Goal: Task Accomplishment & Management: Use online tool/utility

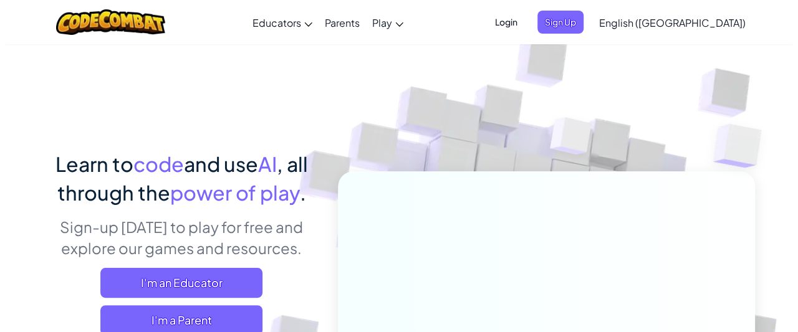
scroll to position [291, 0]
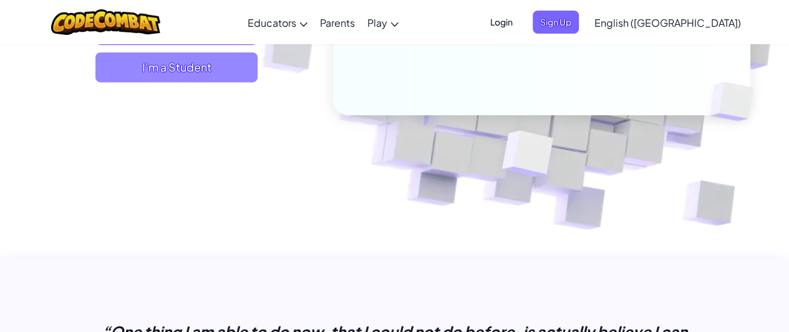
click at [147, 70] on span "I'm a Student" at bounding box center [176, 67] width 162 height 30
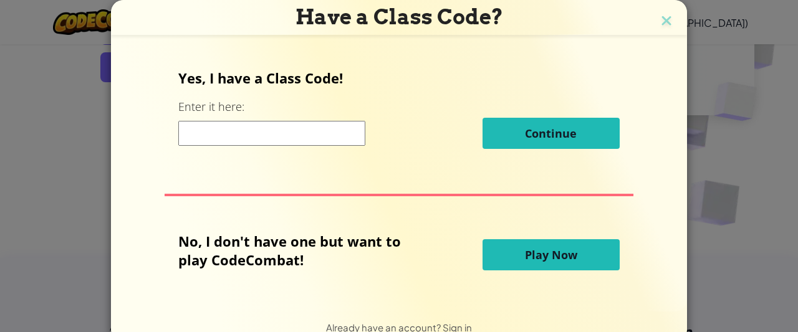
drag, startPoint x: 564, startPoint y: 259, endPoint x: 530, endPoint y: 256, distance: 33.8
click at [530, 256] on span "Play Now" at bounding box center [551, 255] width 52 height 15
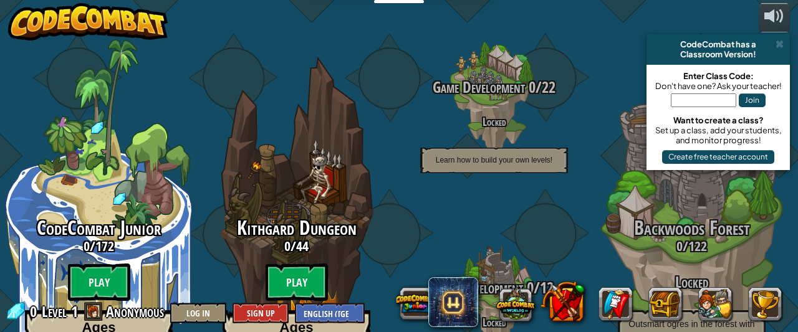
click at [104, 307] on div "0 Level 1 Anonymous Log In Sign Up English (US) English (UK) 简体中文 繁體中文 русский …" at bounding box center [185, 313] width 360 height 22
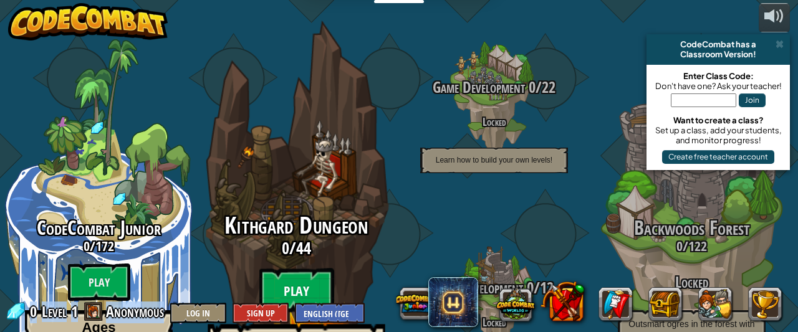
click at [304, 269] on btn "Play" at bounding box center [296, 291] width 75 height 45
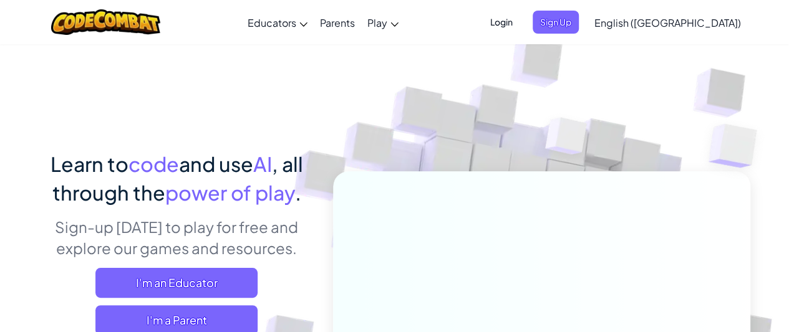
click at [696, 25] on span "English ([GEOGRAPHIC_DATA])" at bounding box center [667, 22] width 147 height 13
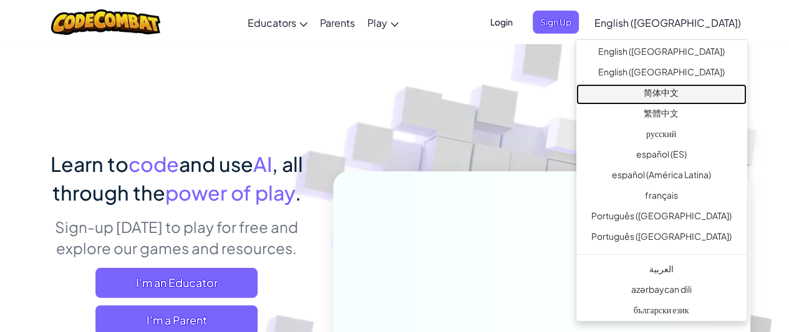
click at [697, 87] on link "简体中文" at bounding box center [661, 94] width 170 height 21
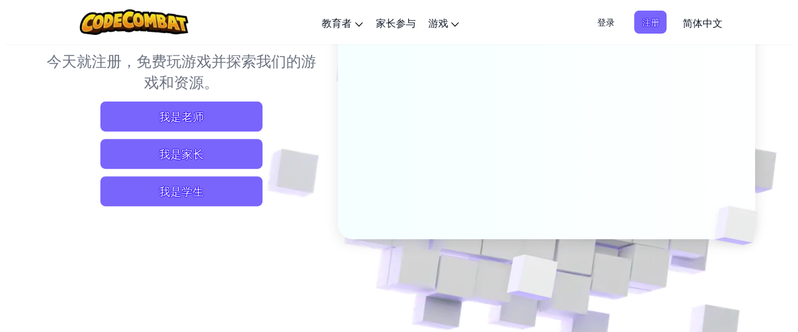
scroll to position [185, 0]
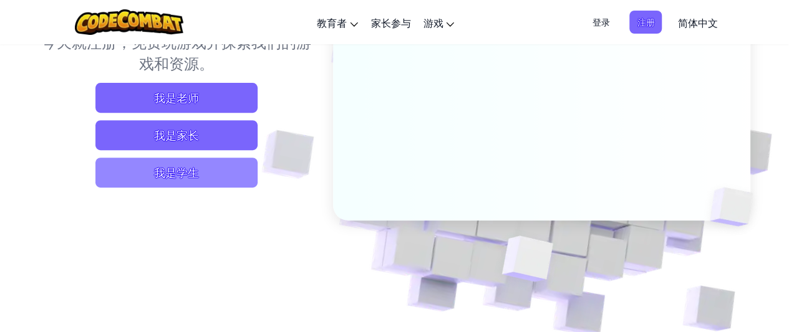
click at [231, 178] on span "我是学生" at bounding box center [176, 173] width 162 height 30
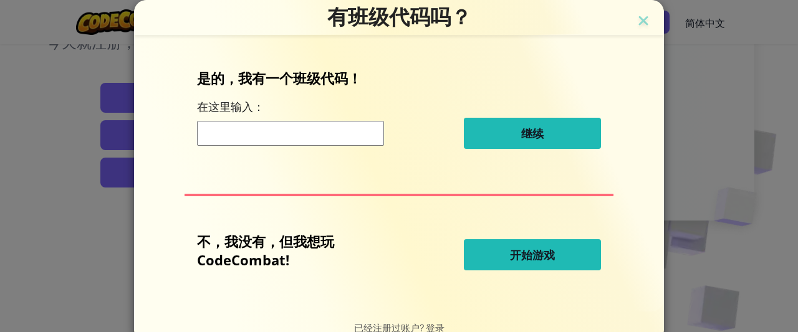
click at [546, 261] on span "开始游戏" at bounding box center [532, 255] width 45 height 15
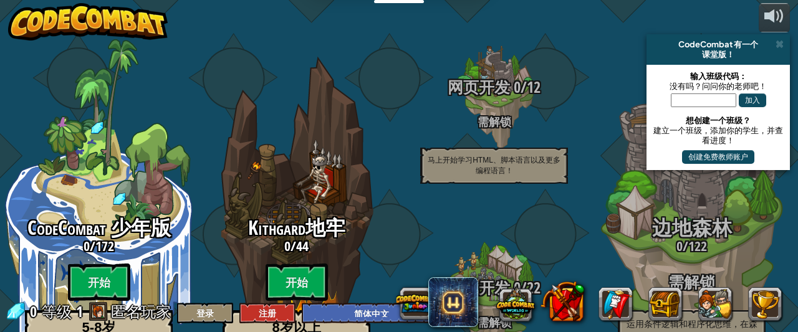
select select "zh-HANS"
click at [293, 264] on btn "开始" at bounding box center [297, 282] width 62 height 37
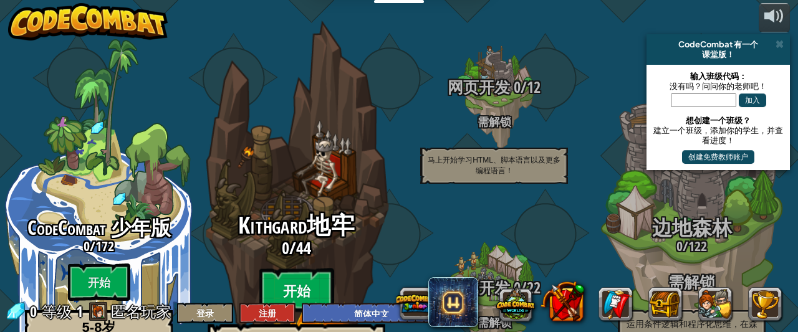
select select "zh-HANS"
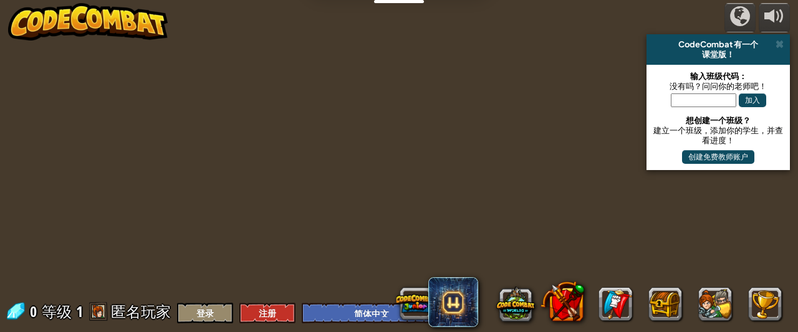
select select "zh-HANS"
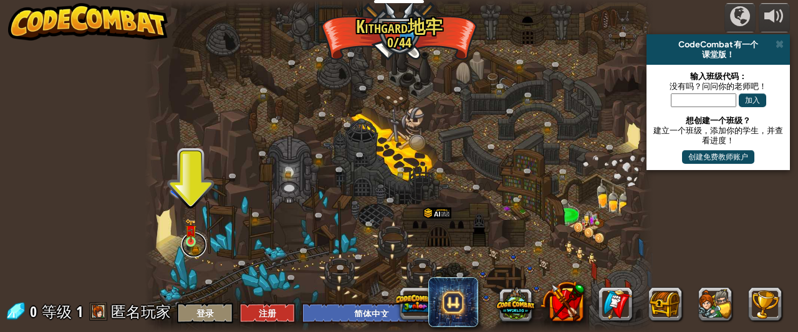
click at [183, 246] on link at bounding box center [193, 245] width 25 height 25
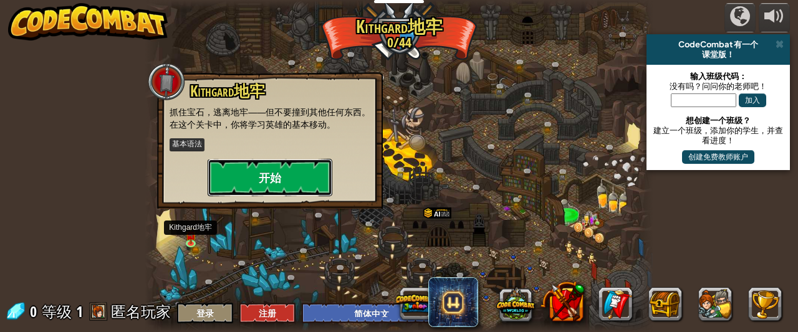
click at [261, 177] on button "开始" at bounding box center [270, 177] width 125 height 37
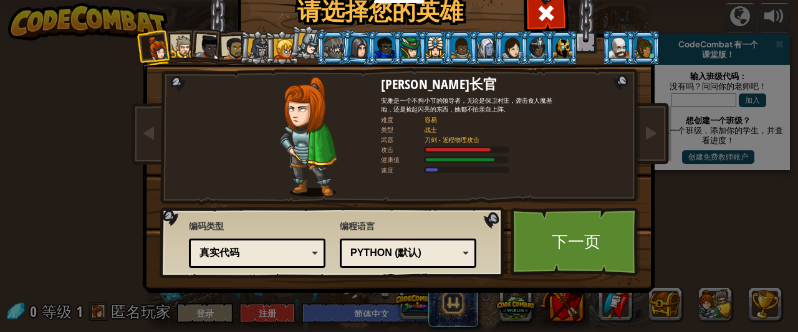
click at [176, 46] on div at bounding box center [183, 47] width 23 height 23
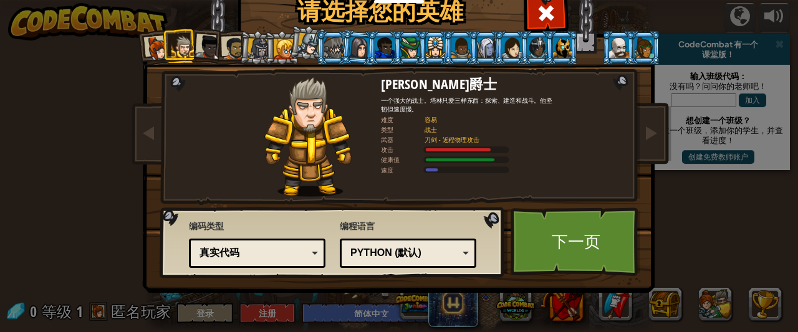
click at [198, 42] on div at bounding box center [208, 47] width 25 height 25
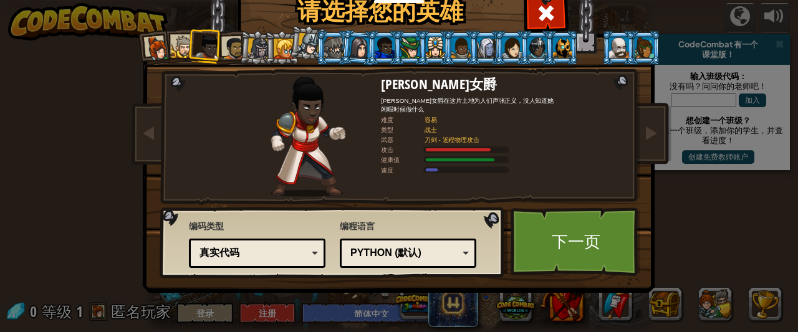
click at [150, 47] on div at bounding box center [157, 48] width 25 height 25
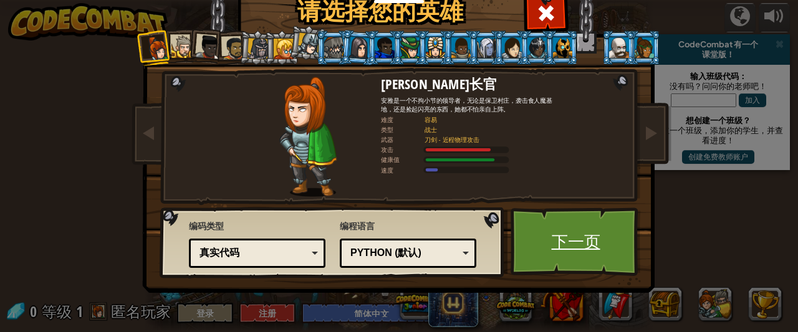
click at [609, 247] on link "下一页" at bounding box center [576, 242] width 130 height 69
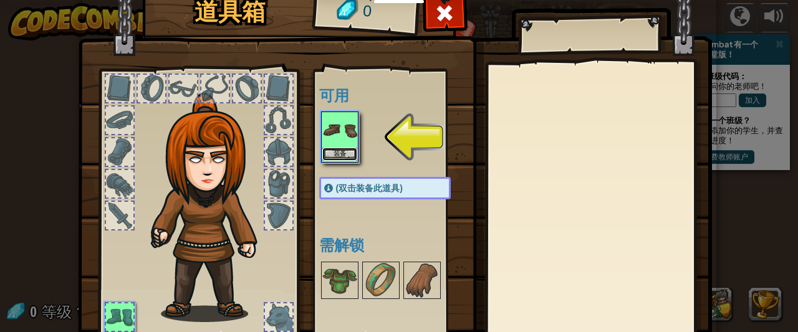
click at [333, 148] on button "装备" at bounding box center [339, 154] width 35 height 13
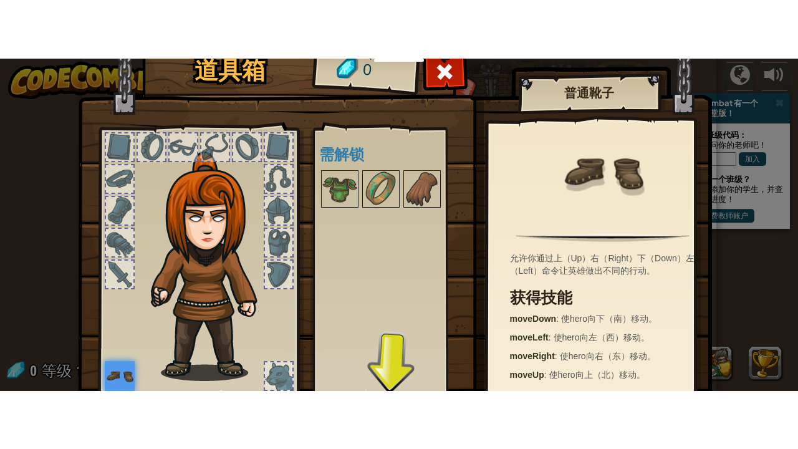
scroll to position [97, 0]
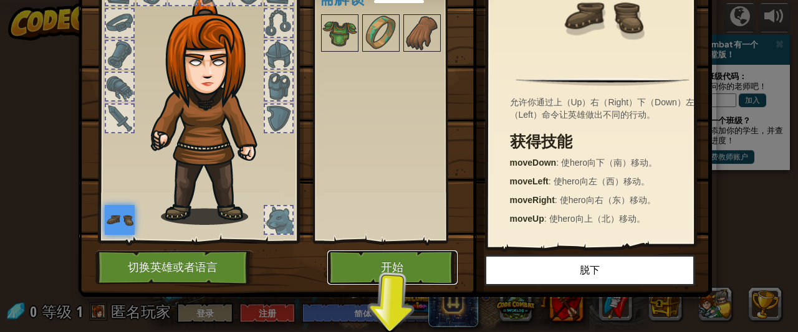
click at [380, 269] on button "开始" at bounding box center [392, 268] width 130 height 34
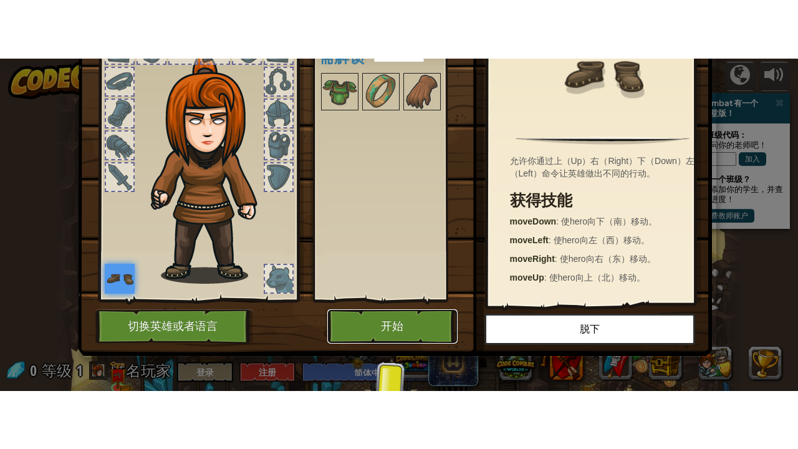
scroll to position [0, 0]
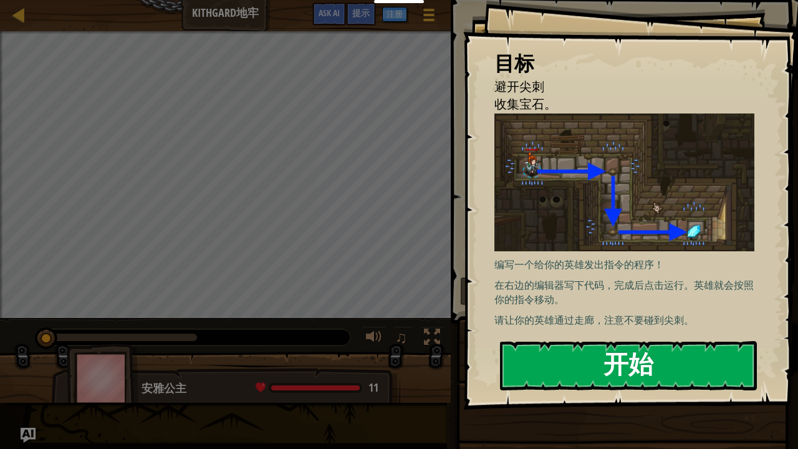
click at [577, 215] on div "目标 避开尖刺 收集宝石。 编写一个给你的英雄发出指令的程序！ 在右边的编辑器写下代码，完成后点击运行。英雄就会按照你的指令移动。 请让你的英雄通过走廊，注意…" at bounding box center [630, 205] width 335 height 410
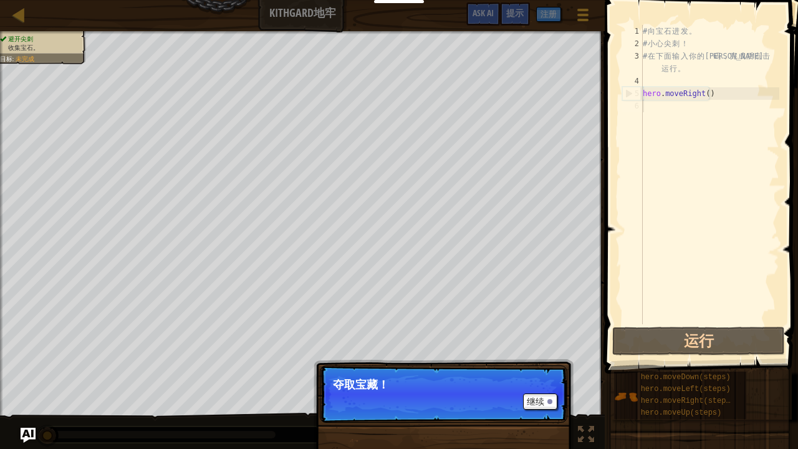
click at [357, 332] on p "继续 夺取宝藏！" at bounding box center [444, 393] width 248 height 57
click at [541, 332] on button "继续" at bounding box center [540, 402] width 34 height 16
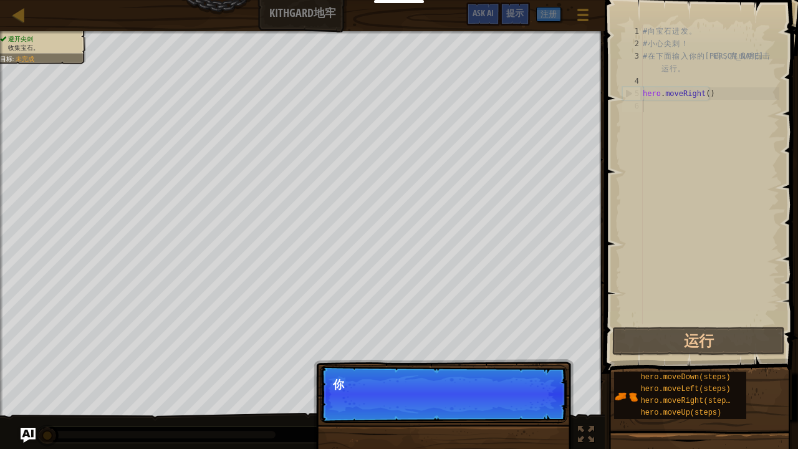
scroll to position [6, 0]
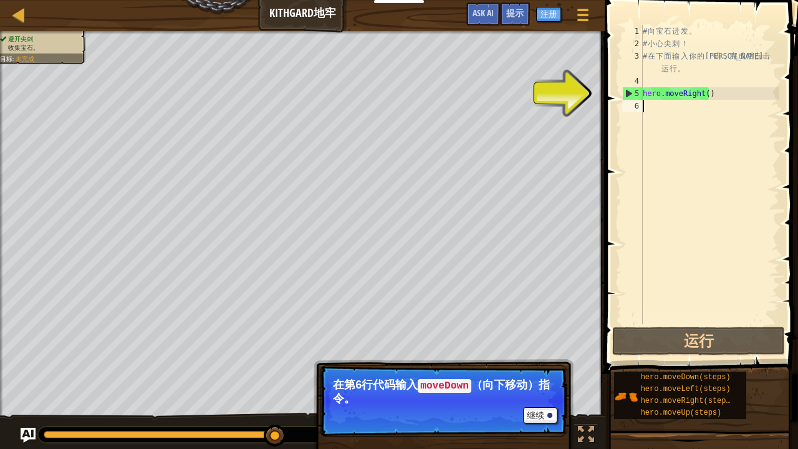
click at [627, 90] on div "5" at bounding box center [633, 93] width 20 height 12
type textarea "hero.moveRight()"
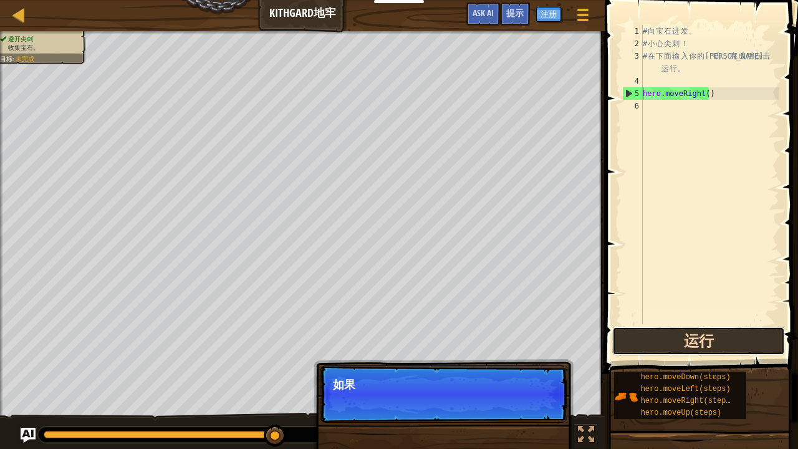
click at [667, 332] on button "运行" at bounding box center [698, 341] width 173 height 29
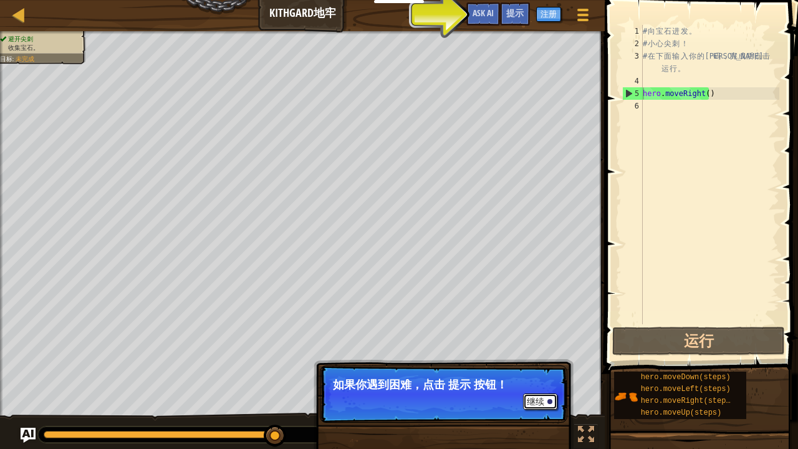
click at [538, 332] on button "继续" at bounding box center [540, 402] width 34 height 16
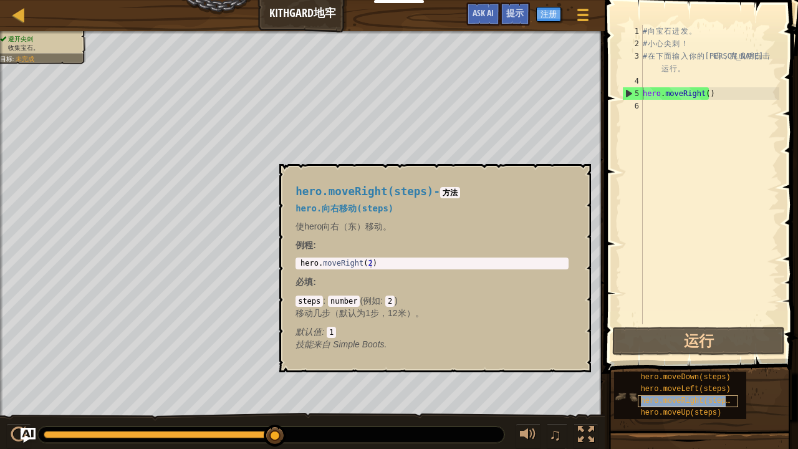
click at [652, 332] on div "hero.moveRight(steps)" at bounding box center [688, 401] width 100 height 12
click at [302, 301] on code "steps" at bounding box center [309, 301] width 27 height 11
click at [387, 297] on code "2" at bounding box center [389, 301] width 9 height 11
click at [580, 173] on button "×" at bounding box center [578, 178] width 10 height 17
click at [682, 332] on span "hero.moveUp(steps)" at bounding box center [681, 413] width 81 height 9
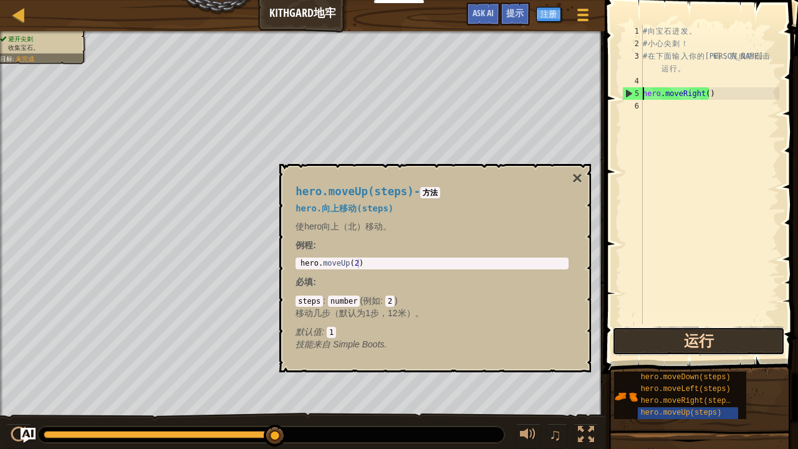
click at [713, 332] on button "运行" at bounding box center [698, 341] width 173 height 29
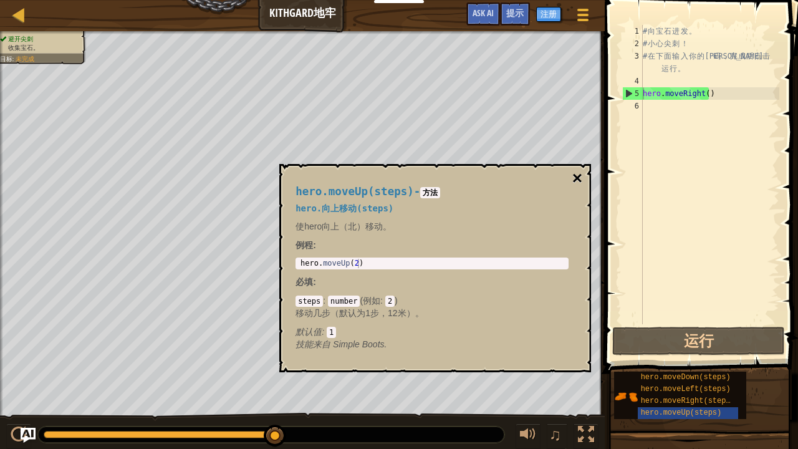
click at [578, 177] on button "×" at bounding box center [578, 178] width 10 height 17
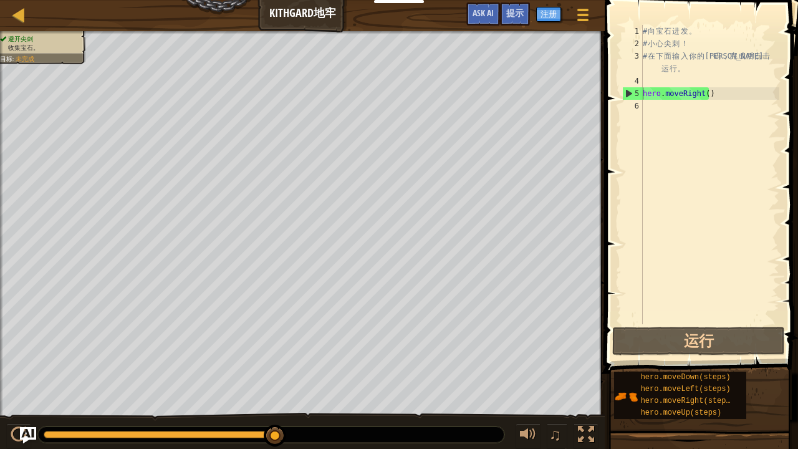
click at [26, 332] on img "Ask AI" at bounding box center [28, 435] width 16 height 16
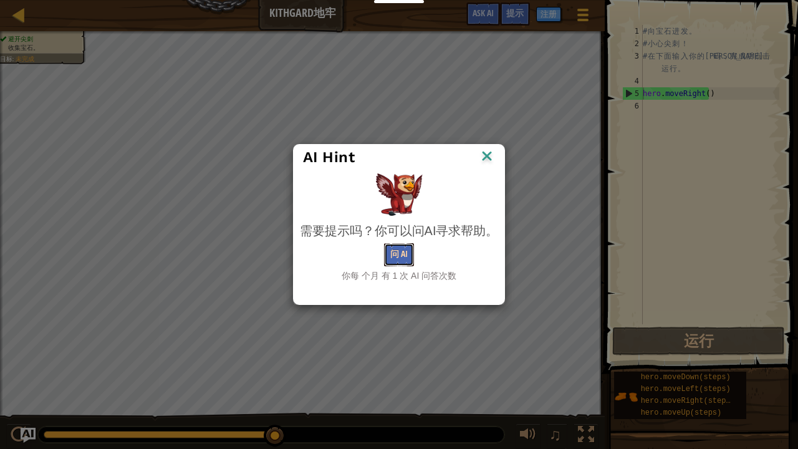
click at [392, 251] on button "问 AI" at bounding box center [399, 254] width 30 height 23
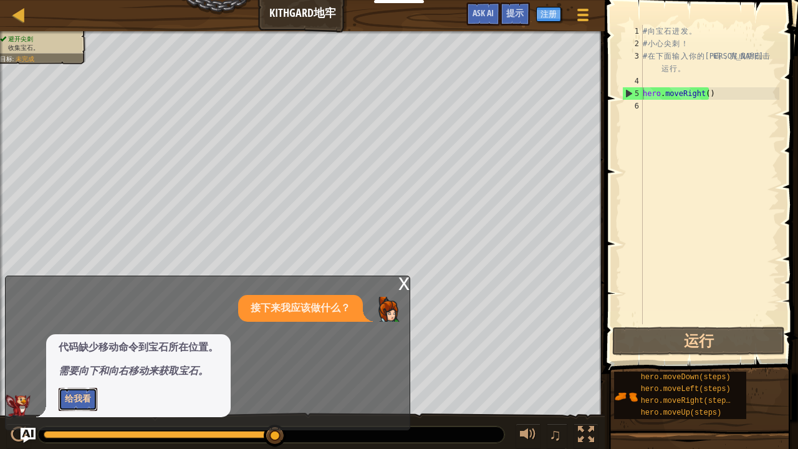
click at [80, 332] on button "给我看" at bounding box center [78, 399] width 39 height 23
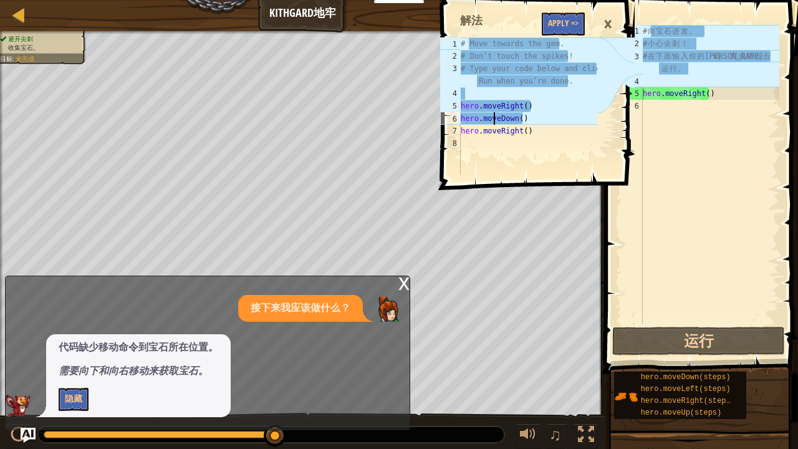
click at [495, 117] on div "# Move towards the gem. # Don’t touch the spikes! # Type your code below and cl…" at bounding box center [527, 118] width 139 height 162
click at [494, 135] on div "# Move towards the gem. # Don’t touch the spikes! # Type your code below and cl…" at bounding box center [527, 118] width 139 height 162
type textarea "hero.moveRight()"
click at [404, 283] on div "x" at bounding box center [404, 282] width 11 height 12
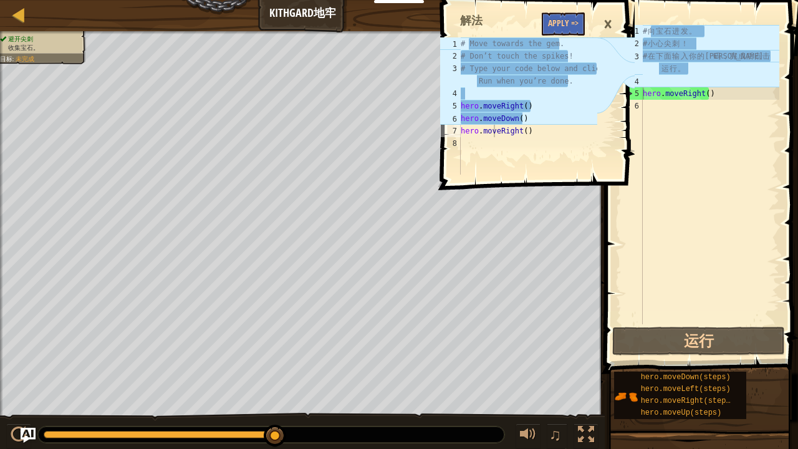
click at [604, 17] on div "×" at bounding box center [608, 24] width 21 height 29
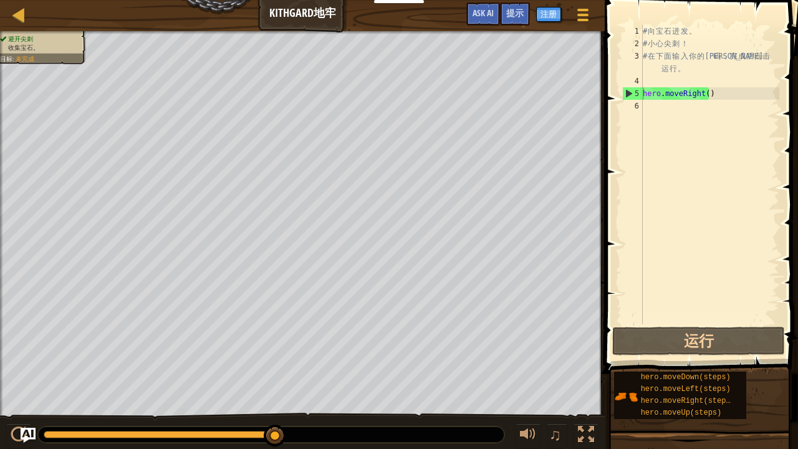
type textarea "# 向宝石进发。"
click at [662, 36] on div "# 向 宝 石 进 发 。 # 小 心 尖 刺 ！ # 在 下 面 输 入 你 的 代 码 ， 完 成 后 点 击 运 行 。 hero . moveRigh…" at bounding box center [710, 187] width 139 height 324
click at [646, 106] on div "# 向 宝 石 进 发 。 # 小 心 尖 刺 ！ # 在 下 面 输 入 你 的 代 码 ， 完 成 后 点 击 运 行 。 hero . moveRigh…" at bounding box center [710, 187] width 139 height 324
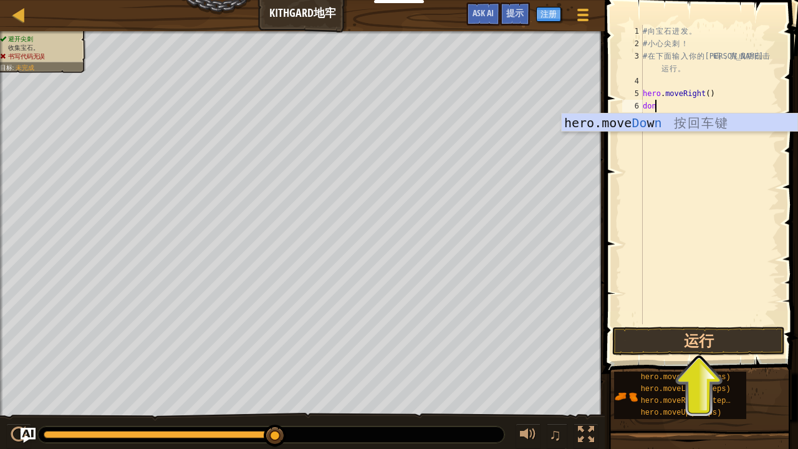
scroll to position [6, 1]
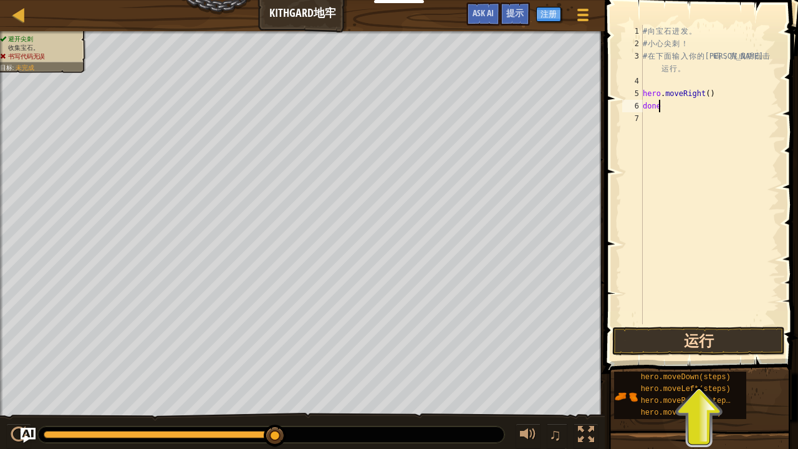
type textarea "done"
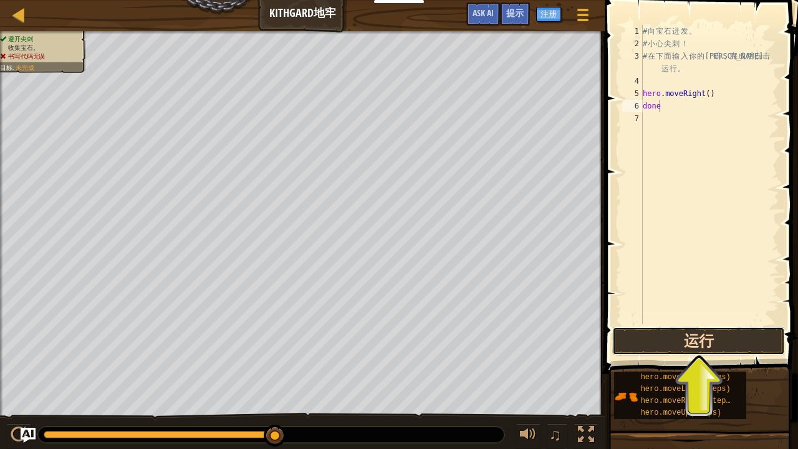
click at [657, 332] on button "运行" at bounding box center [698, 341] width 173 height 29
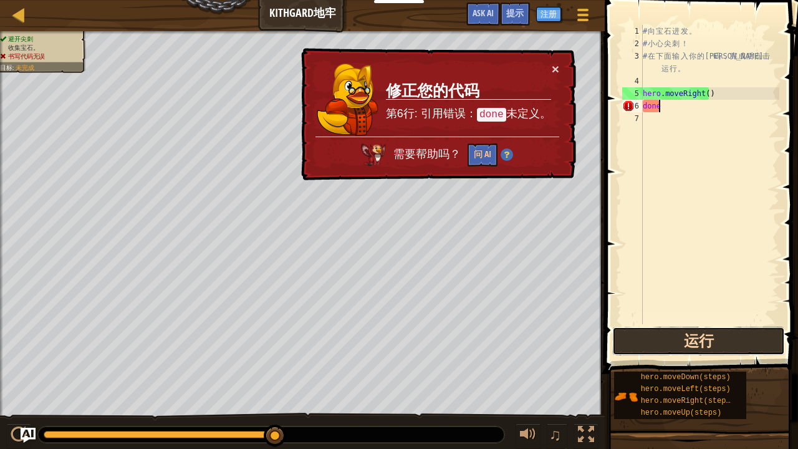
click at [649, 332] on button "运行" at bounding box center [698, 341] width 173 height 29
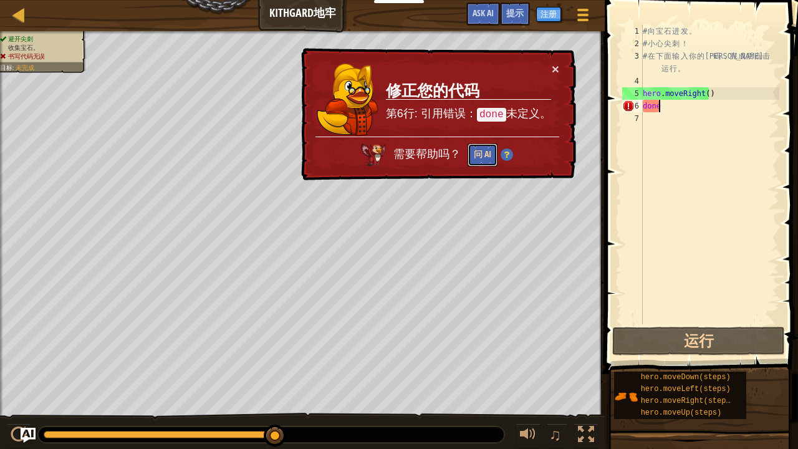
click at [478, 150] on button "问 AI" at bounding box center [483, 154] width 30 height 23
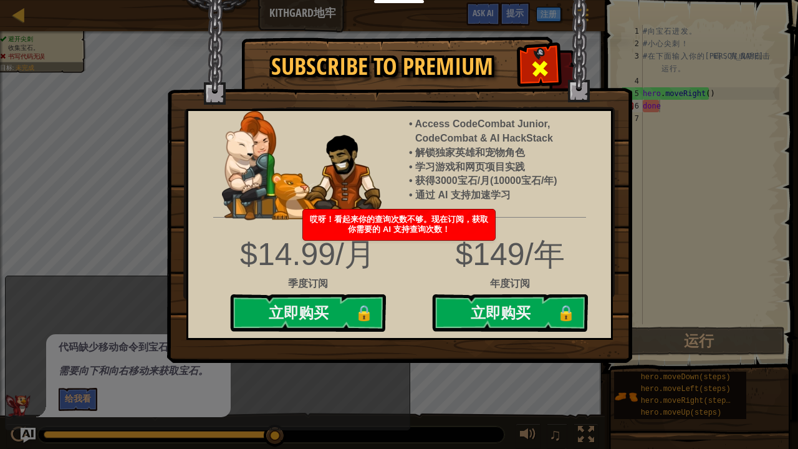
click at [536, 66] on span at bounding box center [540, 69] width 20 height 20
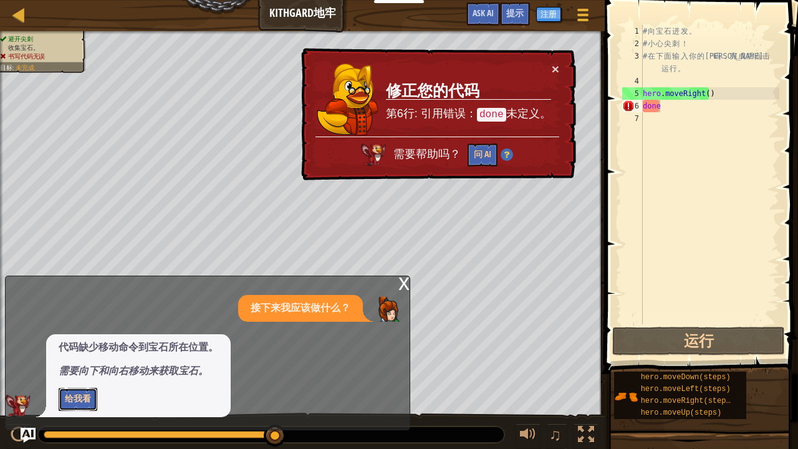
click at [75, 332] on button "给我看" at bounding box center [78, 399] width 39 height 23
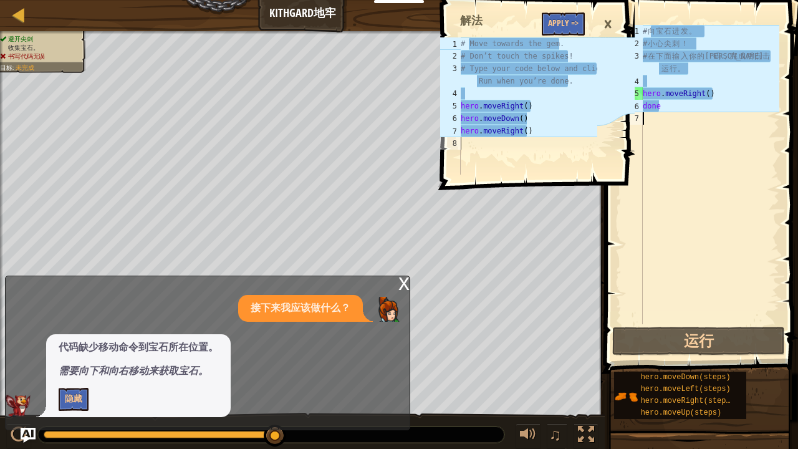
drag, startPoint x: 685, startPoint y: 185, endPoint x: 706, endPoint y: 167, distance: 27.0
click at [706, 167] on div "# 向 宝 石 进 发 。 # 小 心 尖 刺 ！ # 在 下 面 输 入 你 的 代 码 ， 完 成 后 点 击 运 行 。 hero . moveRigh…" at bounding box center [710, 187] width 139 height 324
click at [561, 211] on div "hero.moveRight() 1 2 3 4 5 6 7 8 # Move towards the gem. # [PERSON_NAME]’t touc…" at bounding box center [536, 224] width 197 height 449
click at [606, 19] on div "×" at bounding box center [608, 24] width 21 height 29
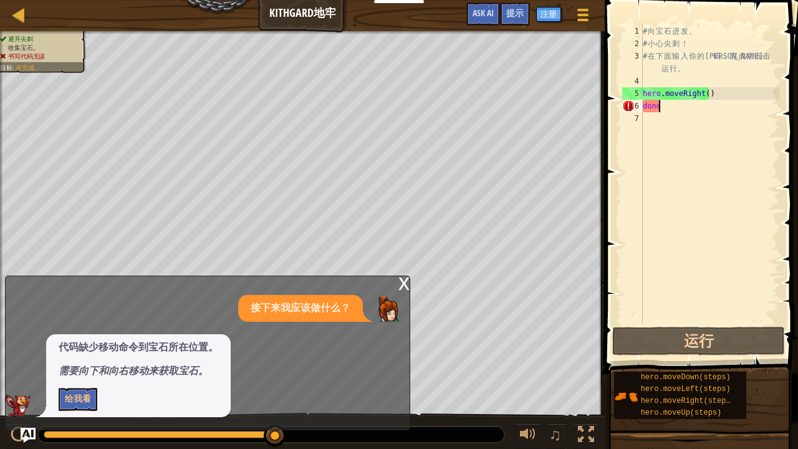
click at [666, 108] on div "# 向 宝 石 进 发 。 # 小 心 尖 刺 ！ # 在 下 面 输 入 你 的 代 码 ， 完 成 后 点 击 运 行 。 hero . moveRigh…" at bounding box center [710, 187] width 139 height 324
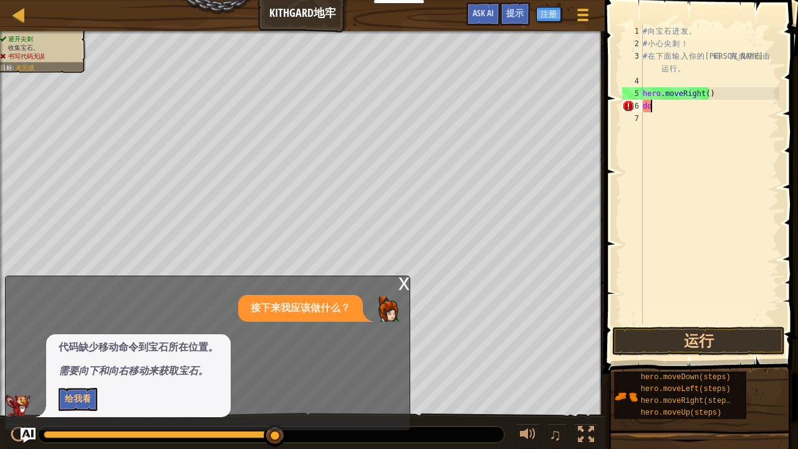
type textarea "d"
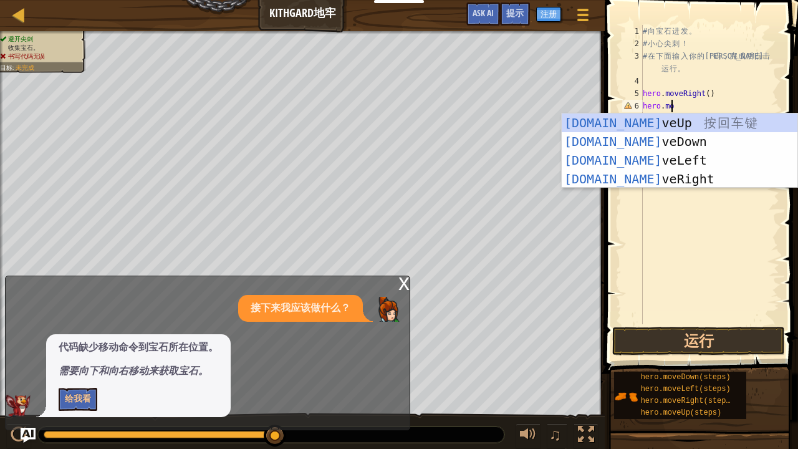
scroll to position [6, 2]
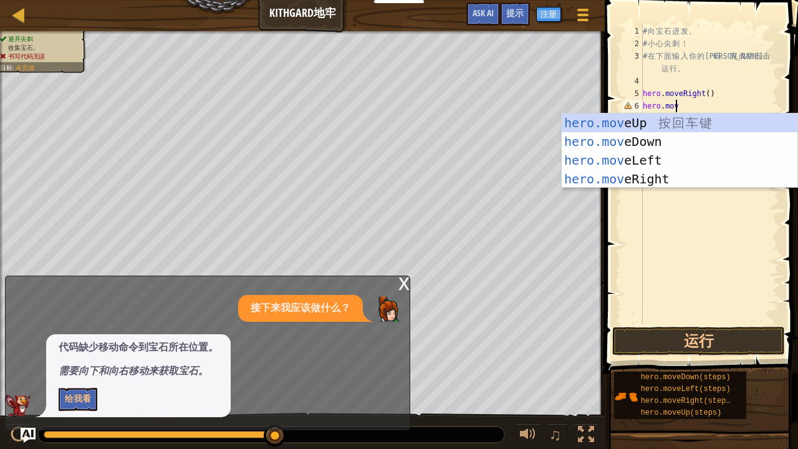
type textarea "hero.move"
click at [622, 137] on div "hero.move Up 按 回 车 键 hero.move Down 按 回 车 键 hero.move Left 按 回 车 键 hero.move Ri…" at bounding box center [680, 170] width 236 height 112
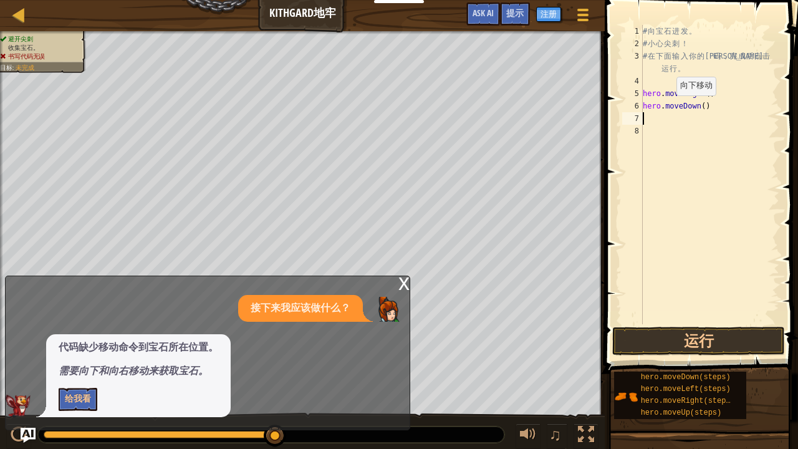
scroll to position [6, 0]
click at [667, 107] on div "# 向 宝 石 进 发 。 # 小 心 尖 刺 ！ # 在 下 面 输 入 你 的 代 码 ， 完 成 后 点 击 运 行 。 hero . moveRigh…" at bounding box center [710, 187] width 139 height 324
type textarea "hero.moveDown()"
click at [680, 332] on button "运行" at bounding box center [698, 341] width 173 height 29
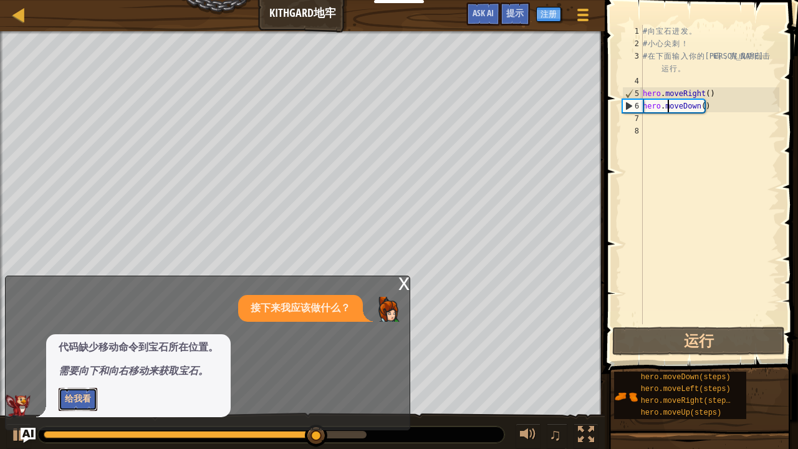
click at [81, 332] on button "给我看" at bounding box center [78, 399] width 39 height 23
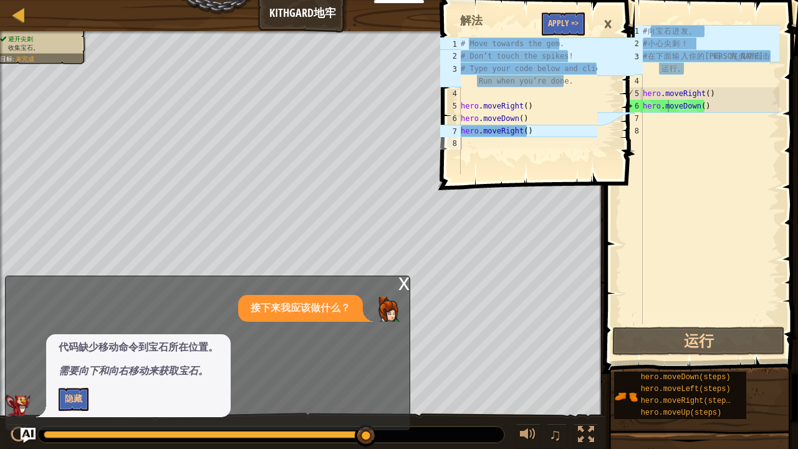
click at [607, 25] on div "×" at bounding box center [608, 24] width 21 height 29
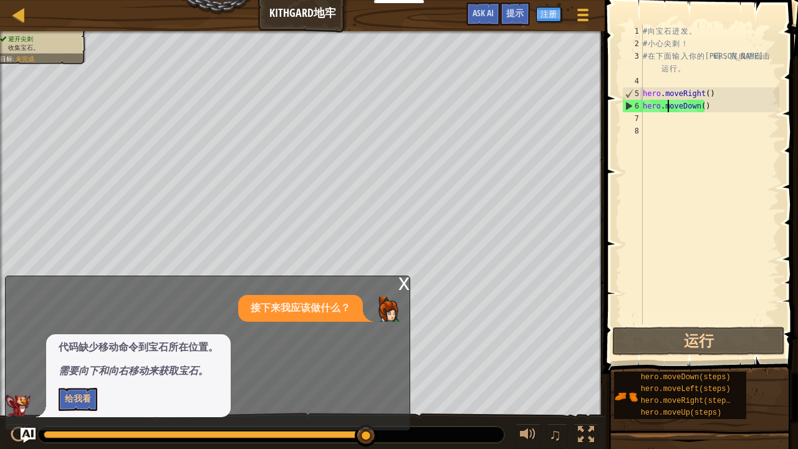
click at [636, 117] on div "7" at bounding box center [632, 118] width 21 height 12
drag, startPoint x: 636, startPoint y: 117, endPoint x: 644, endPoint y: 116, distance: 7.5
drag, startPoint x: 644, startPoint y: 116, endPoint x: 625, endPoint y: 130, distance: 23.2
drag, startPoint x: 625, startPoint y: 130, endPoint x: 664, endPoint y: 142, distance: 41.2
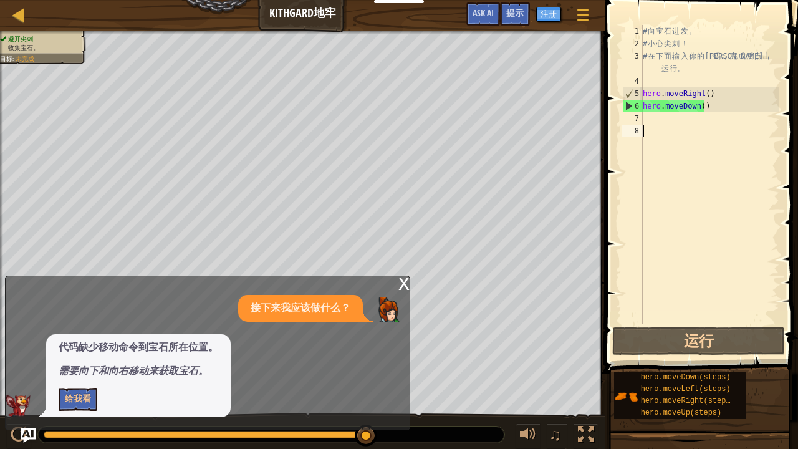
drag, startPoint x: 664, startPoint y: 142, endPoint x: 685, endPoint y: 154, distance: 24.3
drag, startPoint x: 685, startPoint y: 154, endPoint x: 640, endPoint y: 114, distance: 60.6
click at [640, 114] on div "7" at bounding box center [632, 118] width 21 height 12
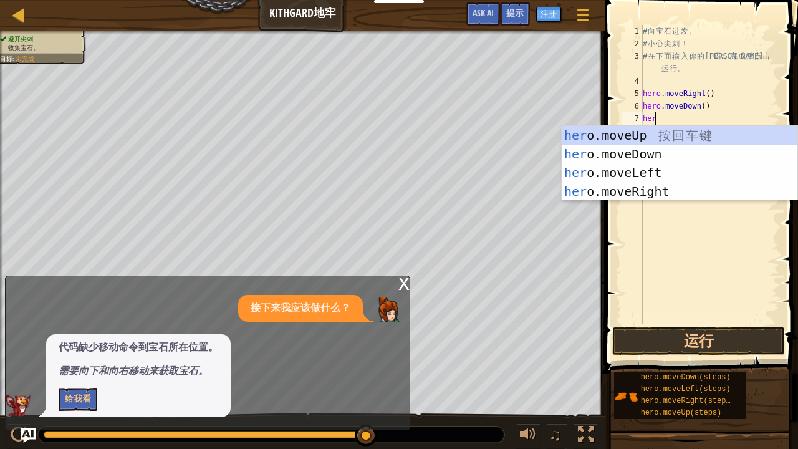
scroll to position [6, 1]
type textarea "hero."
click at [620, 187] on div "hero. moveUp 按 回 车 键 hero. moveDown 按 回 车 键 hero. moveLeft 按 回 车 键 hero. moveRi…" at bounding box center [680, 182] width 236 height 112
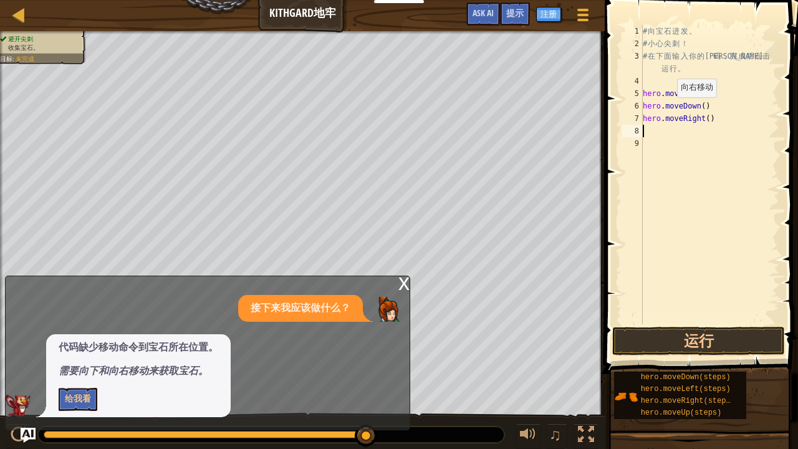
scroll to position [6, 0]
click at [664, 120] on div "# 向 宝 石 进 发 。 # 小 心 尖 刺 ！ # 在 下 面 输 入 你 的 代 码 ， 完 成 后 点 击 运 行 。 hero . moveRigh…" at bounding box center [710, 187] width 139 height 324
type textarea "hero.moveRight()"
click at [669, 332] on button "运行" at bounding box center [698, 341] width 173 height 29
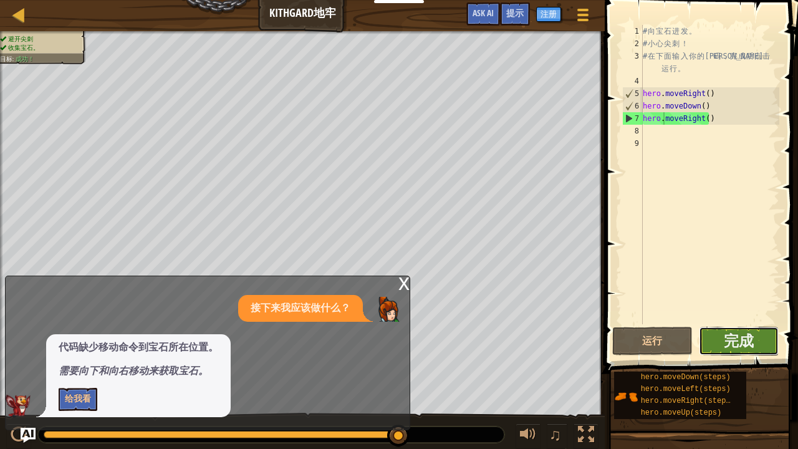
click at [723, 332] on button "完成" at bounding box center [739, 341] width 80 height 29
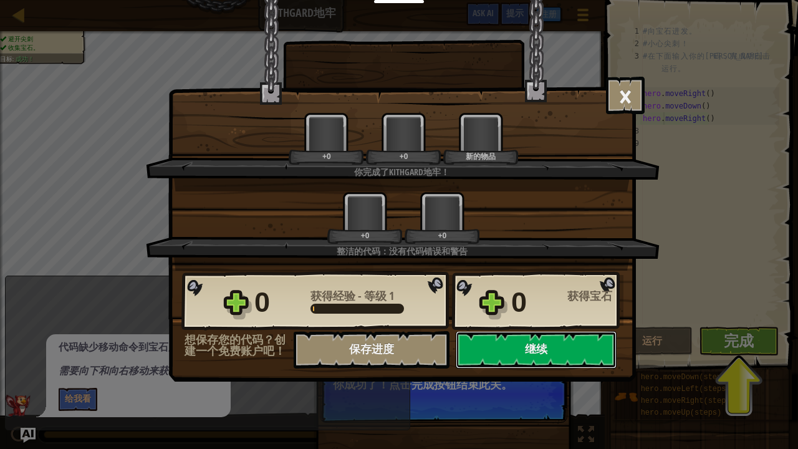
click at [739, 332] on div "胜利 × 英雄，干的漂亮！你获得了逃离[GEOGRAPHIC_DATA]的力量。 这个关卡有多好玩？ 你完成了[GEOGRAPHIC_DATA]地牢！ +0 …" at bounding box center [399, 224] width 798 height 449
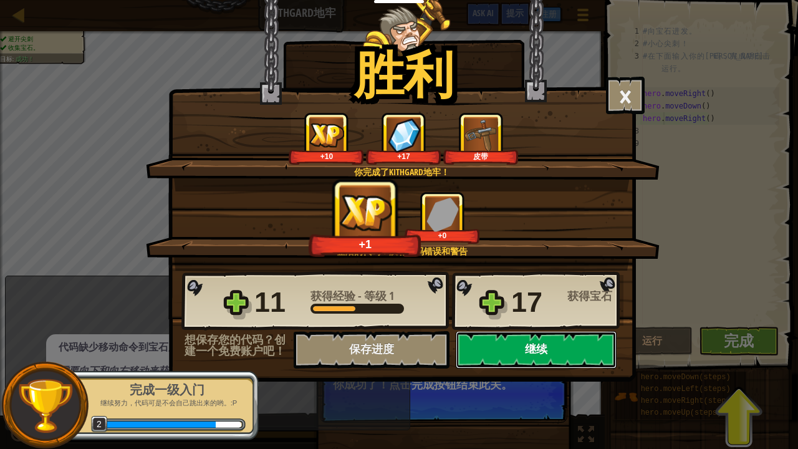
click at [510, 332] on button "继续" at bounding box center [536, 349] width 161 height 37
select select "zh-HANS"
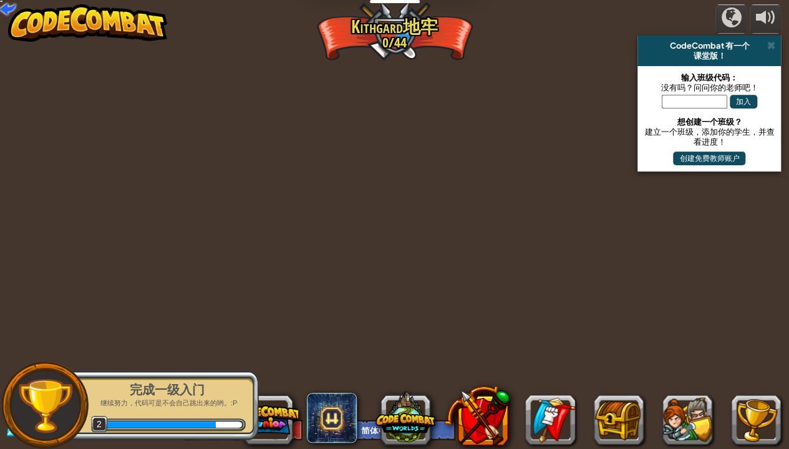
select select "zh-HANS"
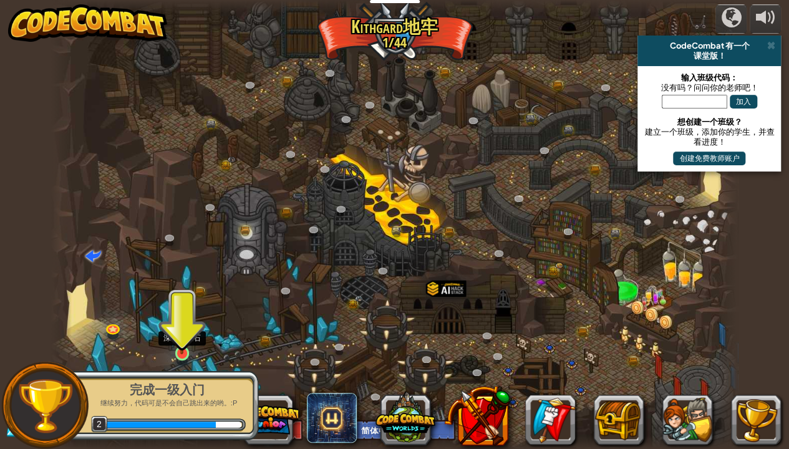
click at [183, 332] on img at bounding box center [181, 335] width 17 height 39
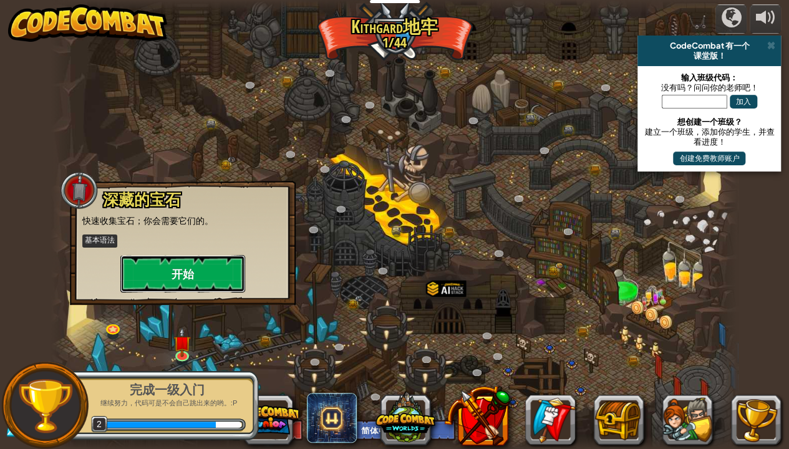
click at [179, 276] on button "开始" at bounding box center [182, 273] width 125 height 37
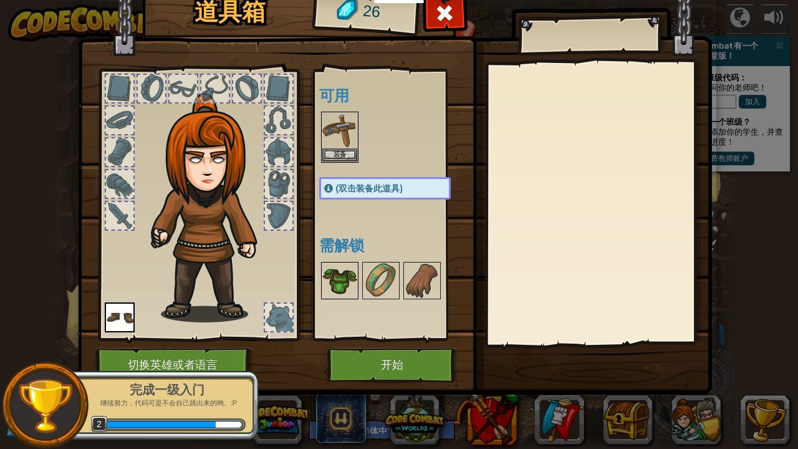
click at [344, 280] on img at bounding box center [339, 280] width 35 height 35
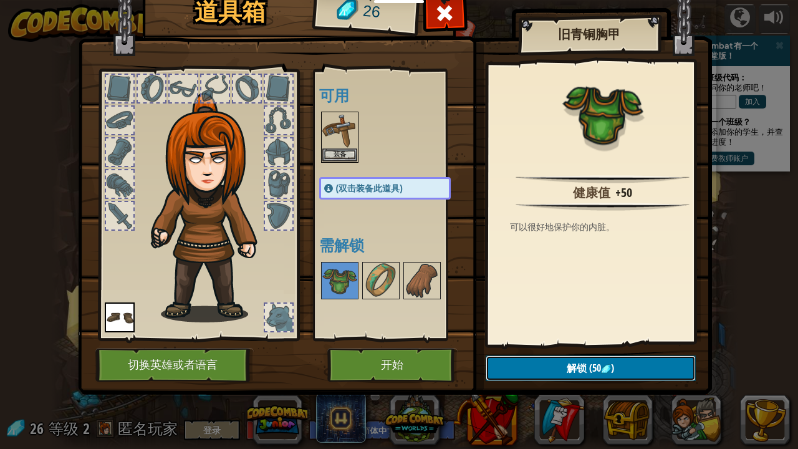
click at [533, 332] on button "解锁 (50 )" at bounding box center [591, 369] width 210 height 26
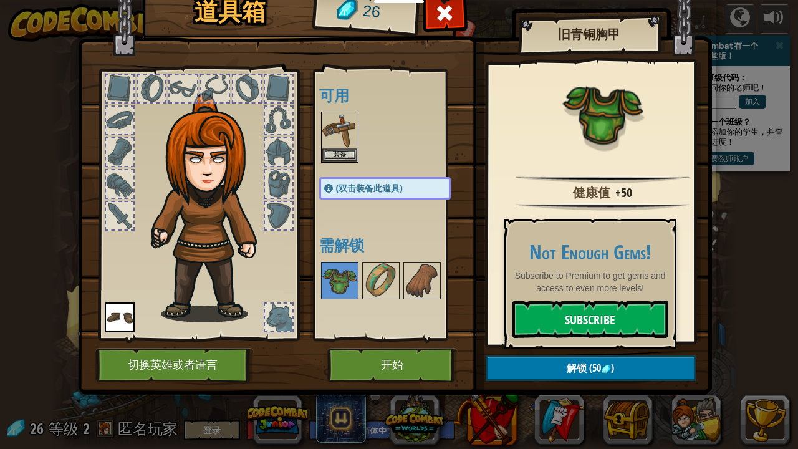
click at [536, 309] on link "Subscribe" at bounding box center [591, 319] width 156 height 37
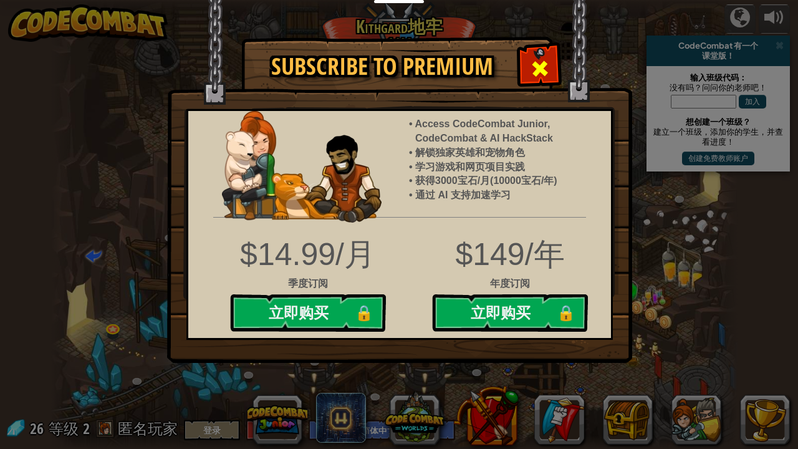
click at [538, 54] on div at bounding box center [539, 66] width 39 height 39
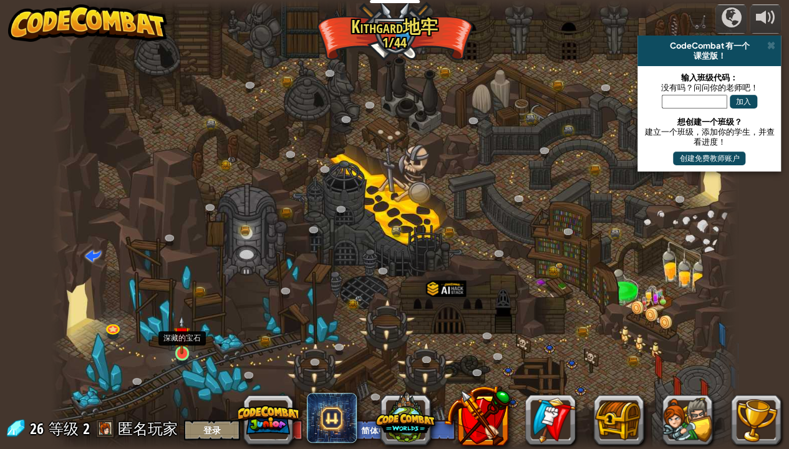
click at [182, 332] on img at bounding box center [181, 335] width 17 height 39
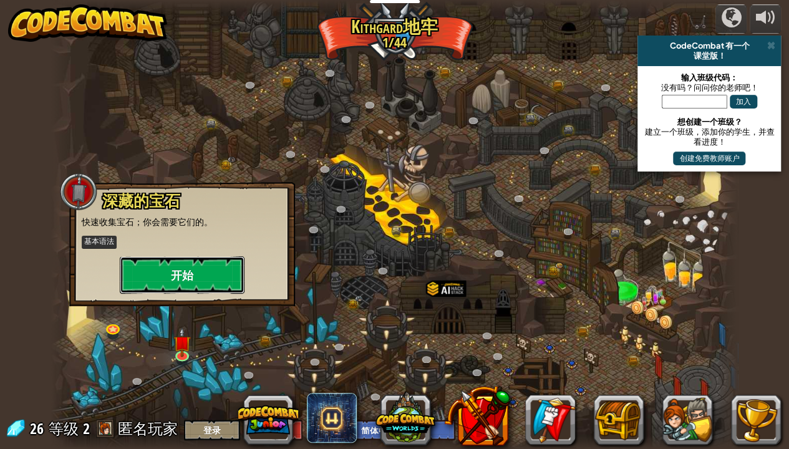
click at [189, 264] on button "开始" at bounding box center [182, 274] width 125 height 37
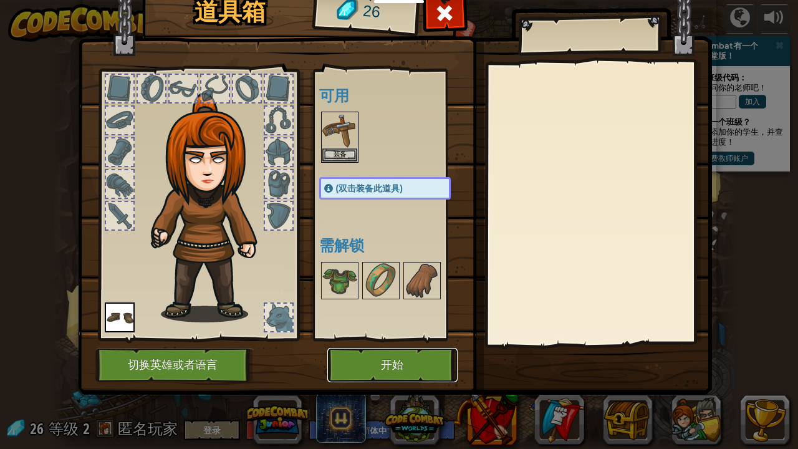
click at [367, 332] on button "开始" at bounding box center [392, 365] width 130 height 34
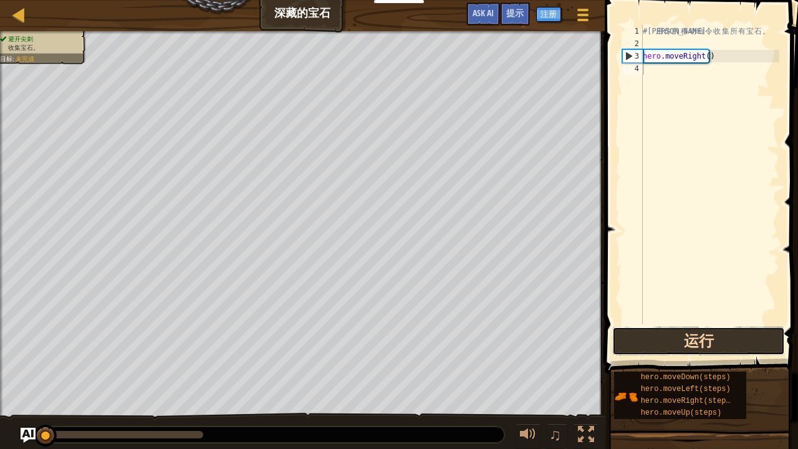
click at [675, 332] on button "运行" at bounding box center [698, 341] width 173 height 29
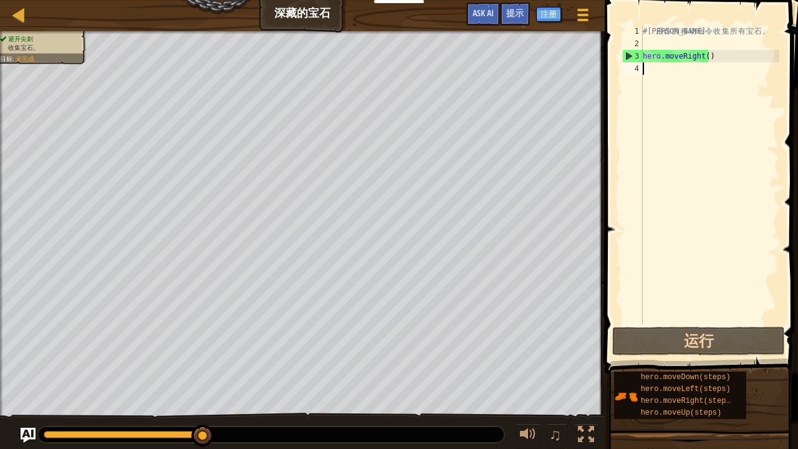
click at [639, 64] on div "4" at bounding box center [632, 68] width 21 height 12
type textarea "h"
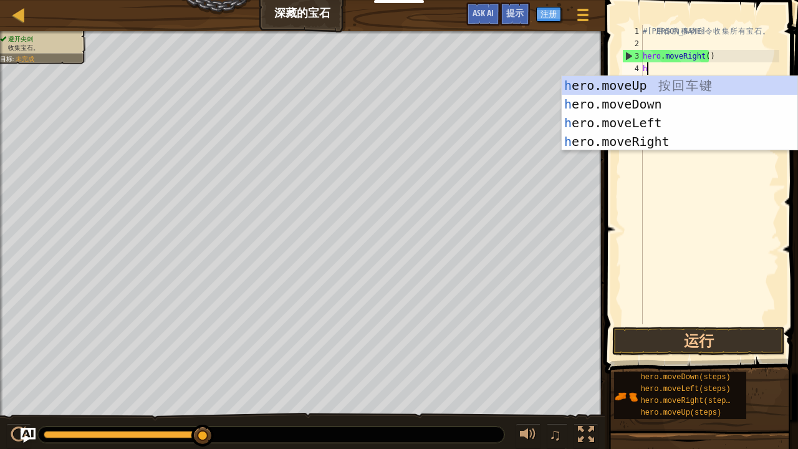
scroll to position [6, 0]
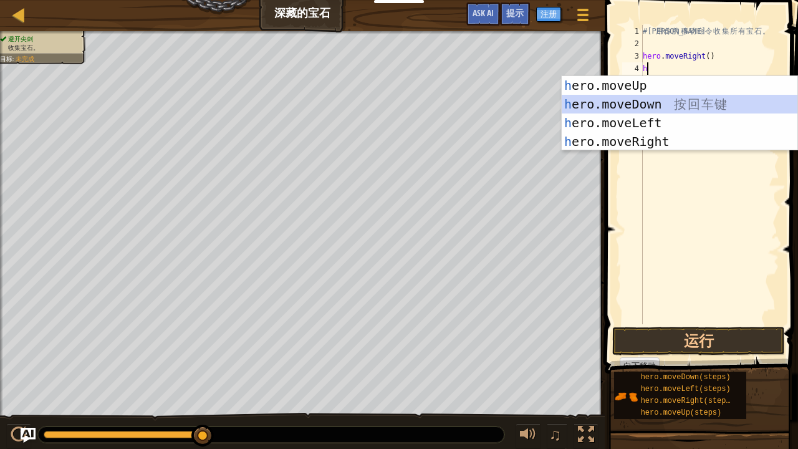
click at [606, 104] on div "h ero.moveUp 按 回 车 键 h ero.moveDown 按 回 车 键 h ero.moveLeft 按 回 车 键 h ero.moveRi…" at bounding box center [680, 132] width 236 height 112
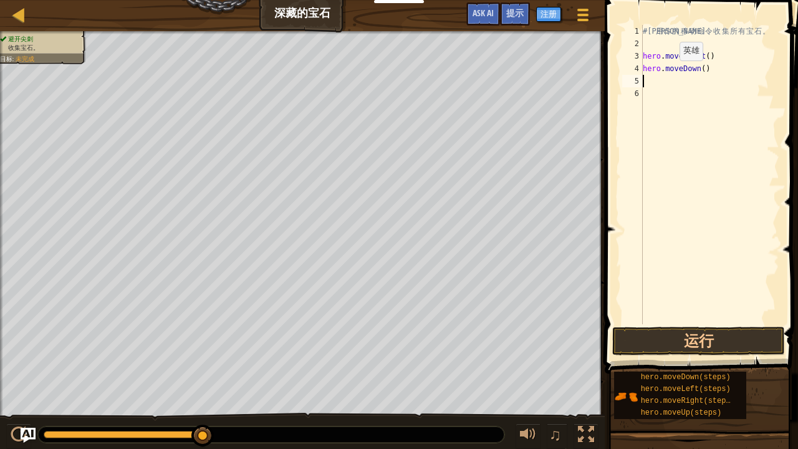
click at [670, 74] on div "# 利 用 你 的 移 动 命 令 收 集 所 有 宝 石 。 hero . moveRight ( ) hero . moveDown ( )" at bounding box center [710, 187] width 139 height 324
type textarea "hero.moveDown()"
click at [674, 332] on button "运行" at bounding box center [698, 341] width 173 height 29
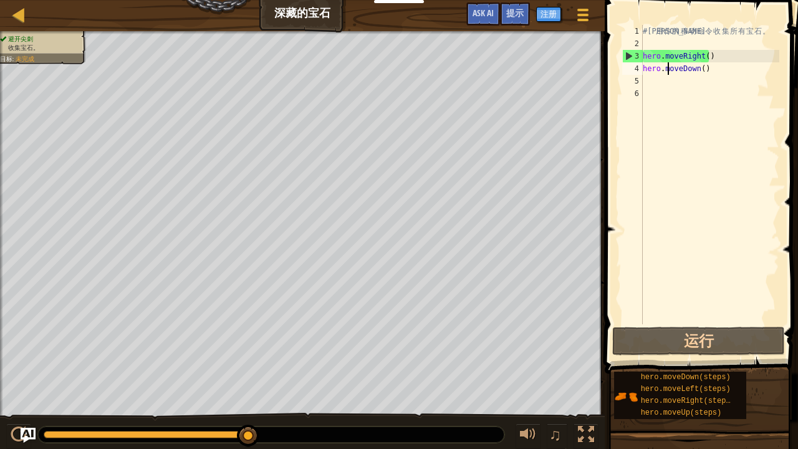
click at [645, 80] on div "# 利 用 你 的 移 动 命 令 收 集 所 有 宝 石 。 hero . moveRight ( ) hero . moveDown ( )" at bounding box center [710, 187] width 139 height 324
type textarea "h"
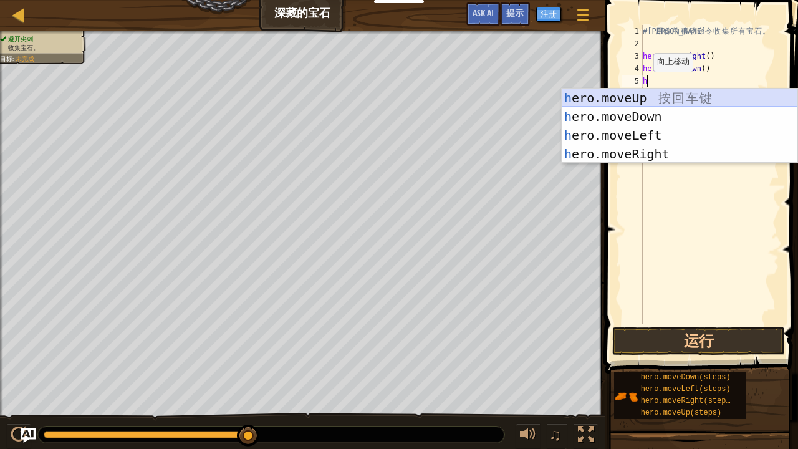
click at [629, 94] on div "h ero.moveUp 按 回 车 键 h ero.moveDown 按 回 车 键 h ero.moveLeft 按 回 车 键 h ero.moveRi…" at bounding box center [680, 145] width 236 height 112
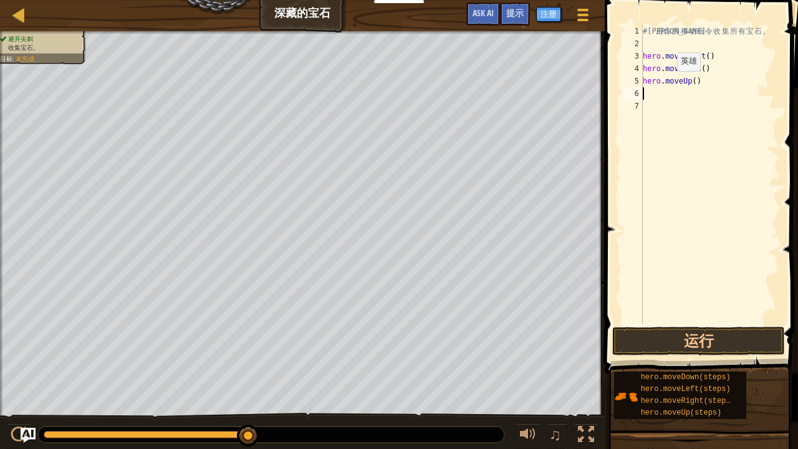
click at [667, 84] on div "# 利 用 你 的 移 动 命 令 收 集 所 有 宝 石 。 hero . moveRight ( ) hero . moveDown ( ) hero .…" at bounding box center [710, 187] width 139 height 324
click at [694, 332] on button "运行" at bounding box center [698, 341] width 173 height 29
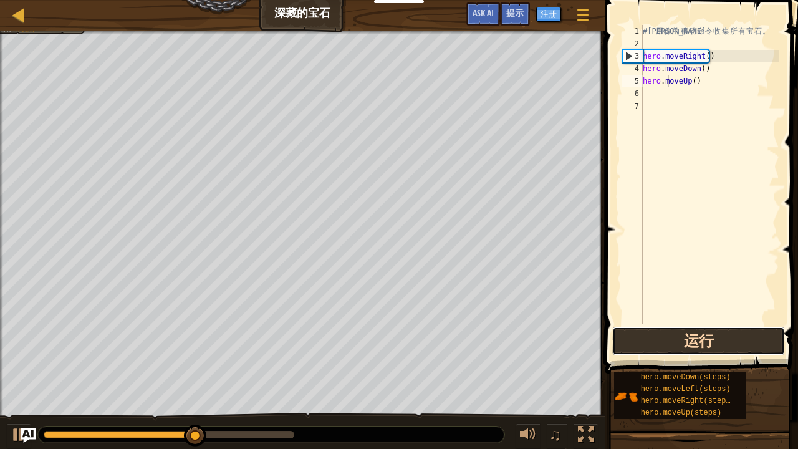
click at [694, 332] on button "运行" at bounding box center [698, 341] width 173 height 29
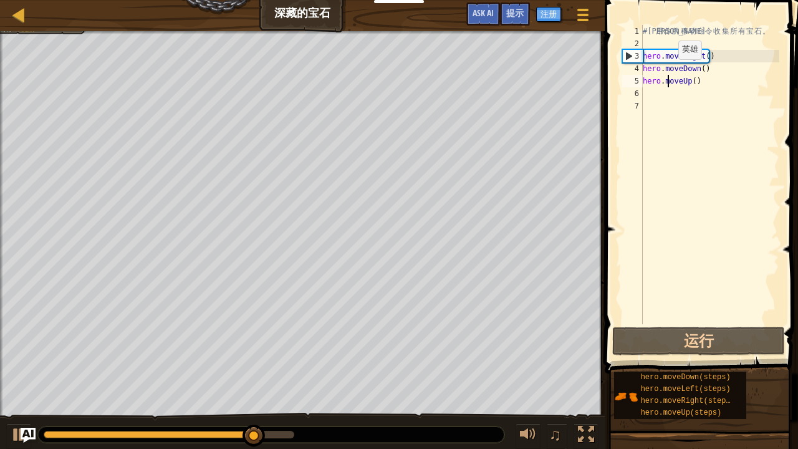
click at [668, 72] on div "# 利 用 你 的 移 动 命 令 收 集 所 有 宝 石 。 hero . moveRight ( ) hero . moveDown ( ) hero .…" at bounding box center [710, 187] width 139 height 324
click at [636, 70] on div "4" at bounding box center [632, 68] width 21 height 12
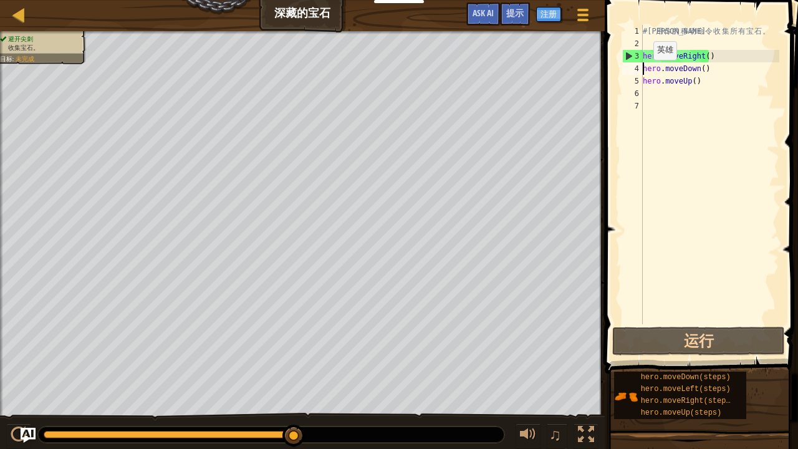
click at [642, 64] on div "4" at bounding box center [632, 68] width 21 height 12
click at [634, 65] on div "4" at bounding box center [632, 68] width 21 height 12
click at [687, 69] on div "# 利 用 你 的 移 动 命 令 收 集 所 有 宝 石 。 hero . moveRight ( ) hero . moveDown ( ) hero .…" at bounding box center [710, 187] width 139 height 324
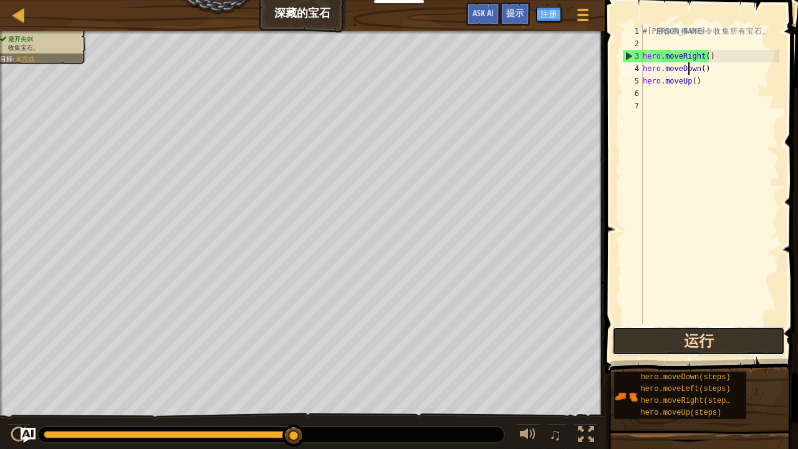
click at [672, 332] on button "运行" at bounding box center [698, 341] width 173 height 29
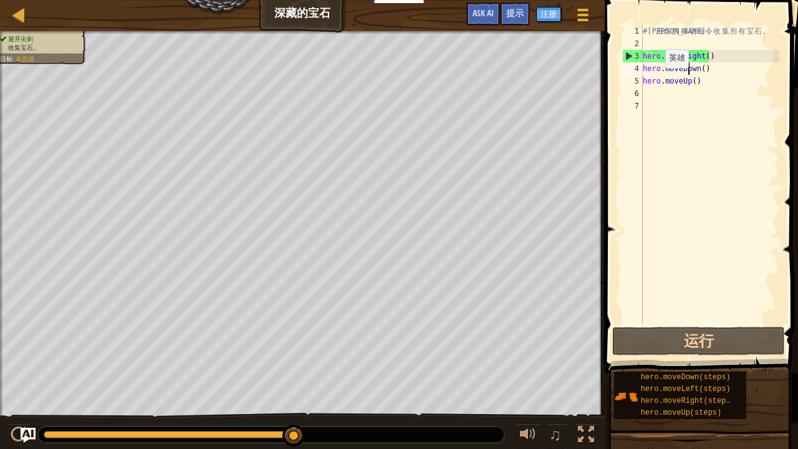
click at [655, 81] on div "# 利 用 你 的 移 动 命 令 收 集 所 有 宝 石 。 hero . moveRight ( ) hero . moveDown ( ) hero .…" at bounding box center [710, 187] width 139 height 324
click at [633, 84] on div "5" at bounding box center [632, 81] width 21 height 12
click at [632, 54] on div "3" at bounding box center [633, 56] width 20 height 12
click at [623, 54] on div "3" at bounding box center [633, 56] width 20 height 12
click at [635, 80] on div "5" at bounding box center [632, 81] width 21 height 12
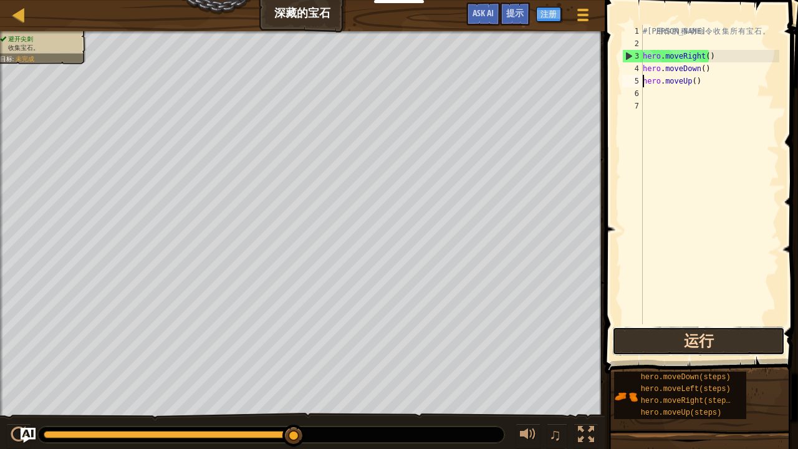
click at [671, 332] on button "运行" at bounding box center [698, 341] width 173 height 29
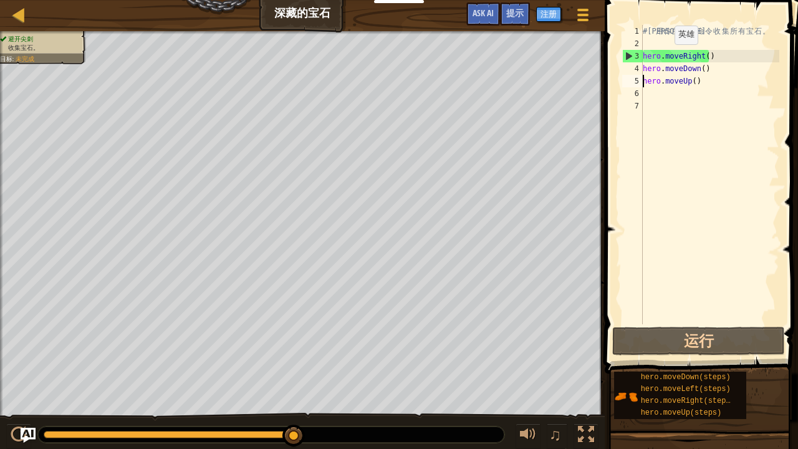
click at [664, 56] on div "# 利 用 你 的 移 动 命 令 收 集 所 有 宝 石 。 hero . moveRight ( ) hero . moveDown ( ) hero .…" at bounding box center [710, 187] width 139 height 324
click at [626, 56] on div "3" at bounding box center [633, 56] width 20 height 12
click at [632, 56] on div "3" at bounding box center [633, 56] width 20 height 12
click at [640, 47] on div "2" at bounding box center [632, 43] width 21 height 12
type textarea "hero.moveRight()"
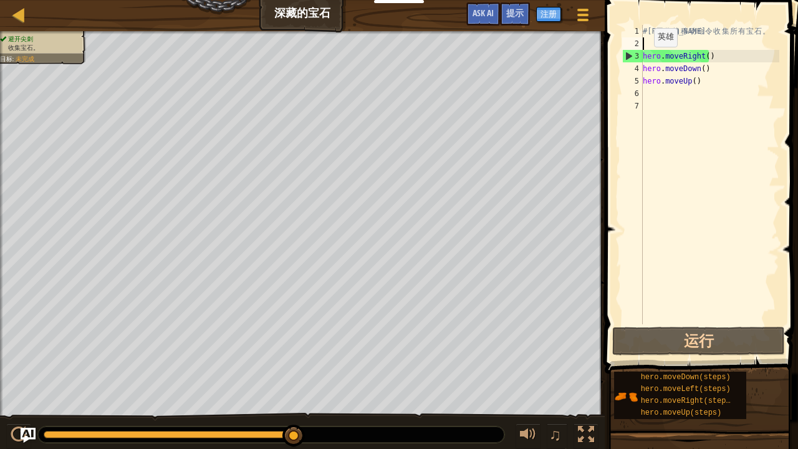
click at [639, 49] on div "2" at bounding box center [632, 43] width 21 height 12
type textarea "hero.moveRight()"
click at [645, 39] on div "# 利 用 你 的 移 动 命 令 收 集 所 有 宝 石 。 hero . moveRight ( ) hero . moveDown ( ) hero .…" at bounding box center [710, 187] width 139 height 324
type textarea "h"
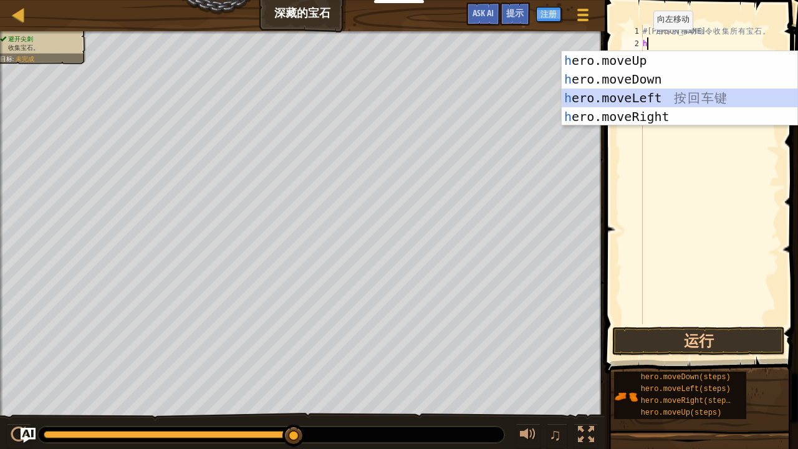
click at [621, 99] on div "h ero.moveUp 按 回 车 键 h ero.moveDown 按 回 车 键 h ero.moveLeft 按 回 车 键 h ero.moveRi…" at bounding box center [680, 107] width 236 height 112
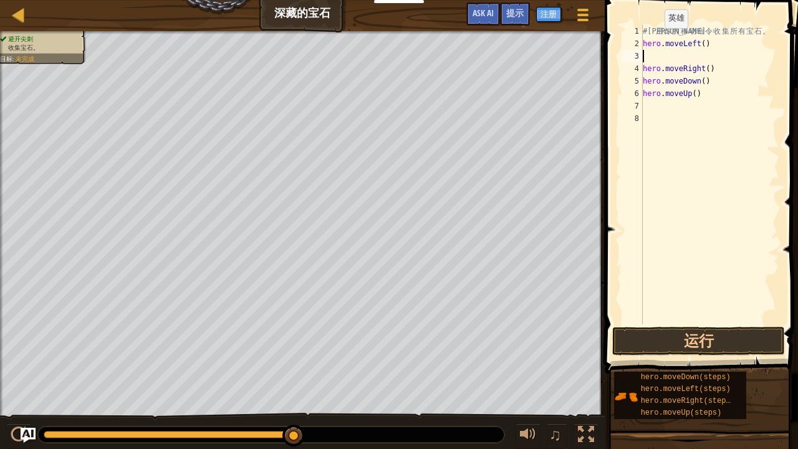
click at [654, 44] on div "# 利 用 你 的 移 动 命 令 收 集 所 有 宝 石 。 hero . moveLeft ( ) hero . moveRight ( ) hero .…" at bounding box center [710, 187] width 139 height 324
click at [673, 332] on button "运行" at bounding box center [698, 341] width 173 height 29
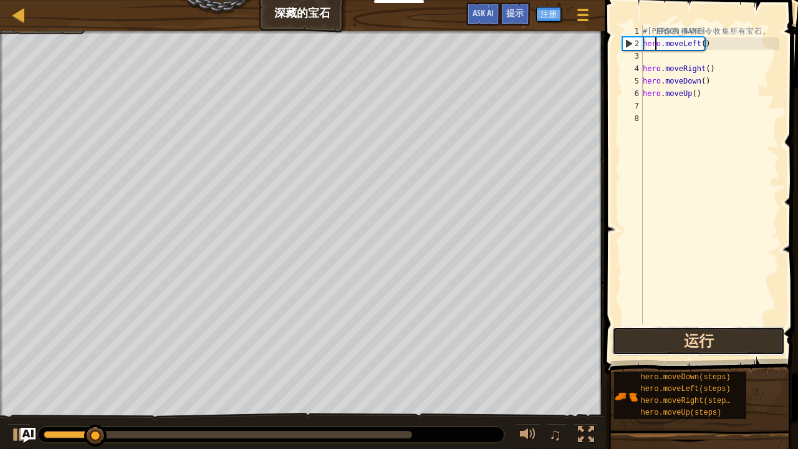
click at [671, 332] on button "运行" at bounding box center [698, 341] width 173 height 29
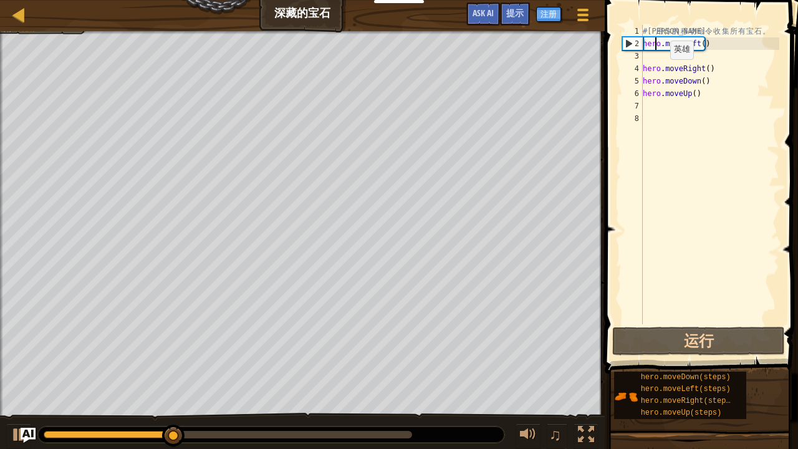
click at [661, 72] on div "# 利 用 你 的 移 动 命 令 收 集 所 有 宝 石 。 hero . moveLeft ( ) hero . moveRight ( ) hero .…" at bounding box center [710, 187] width 139 height 324
click at [680, 95] on div "# 利 用 你 的 移 动 命 令 收 集 所 有 宝 石 。 hero . moveLeft ( ) hero . moveRight ( ) hero .…" at bounding box center [710, 187] width 139 height 324
click at [645, 95] on div "# 利 用 你 的 移 动 命 令 收 集 所 有 宝 石 。 hero . moveLeft ( ) hero . moveRight ( ) hero .…" at bounding box center [710, 187] width 139 height 324
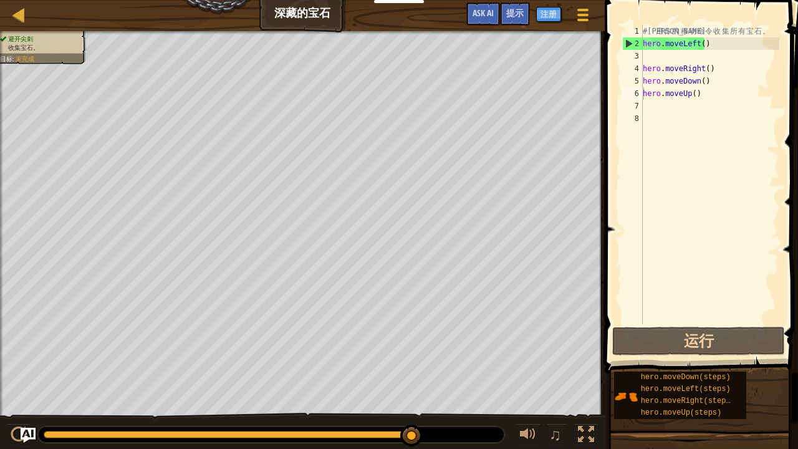
click at [620, 46] on div "hero.moveUp() 1 2 3 4 5 6 7 8 # 利 用 你 的 移 动 命 令 收 集 所 有 宝 石 。 hero . moveLeft (…" at bounding box center [700, 174] width 160 height 299
click at [663, 45] on div "# 利 用 你 的 移 动 命 令 收 集 所 有 宝 石 。 hero . moveLeft ( ) hero . moveRight ( ) hero .…" at bounding box center [710, 187] width 139 height 324
click at [649, 93] on div "# 利 用 你 的 移 动 命 令 收 集 所 有 宝 石 。 hero . moveLeft ( ) hero . moveRight ( ) hero .…" at bounding box center [710, 187] width 139 height 324
type textarea "hero.moveUp()"
click at [677, 100] on div "# 利 用 你 的 移 动 命 令 收 集 所 有 宝 石 。 hero . moveLeft ( ) hero . moveRight ( ) hero .…" at bounding box center [710, 187] width 139 height 324
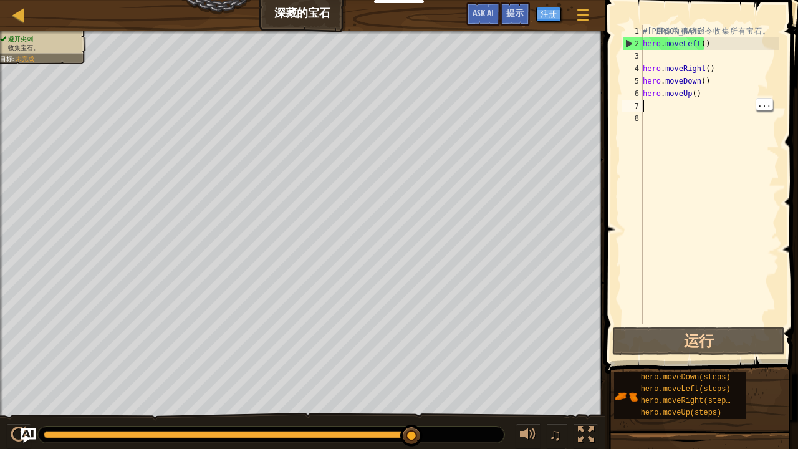
click at [657, 98] on div "# 利 用 你 的 移 动 命 令 收 集 所 有 宝 石 。 hero . moveLeft ( ) hero . moveRight ( ) hero .…" at bounding box center [710, 187] width 139 height 324
click at [635, 99] on div "6" at bounding box center [632, 93] width 21 height 12
type textarea "hero.moveUp()"
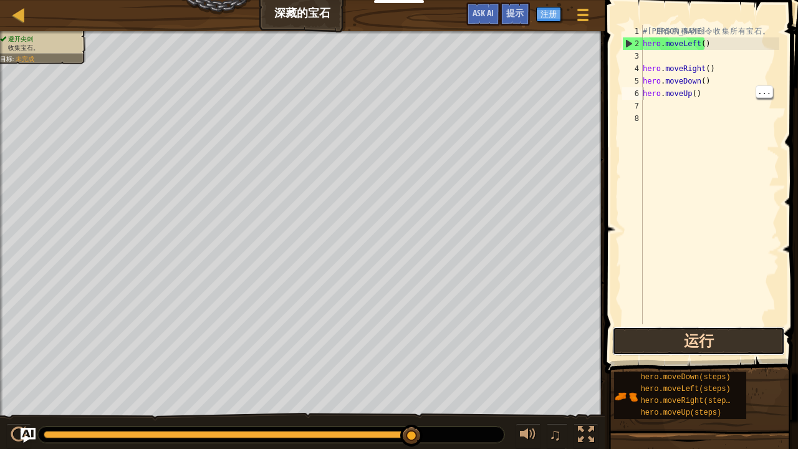
click at [672, 332] on button "运行" at bounding box center [698, 341] width 173 height 29
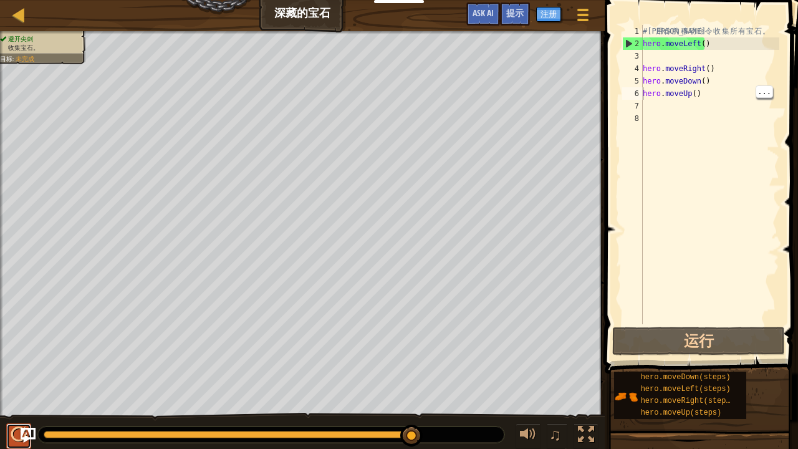
click at [6, 332] on button at bounding box center [18, 436] width 25 height 26
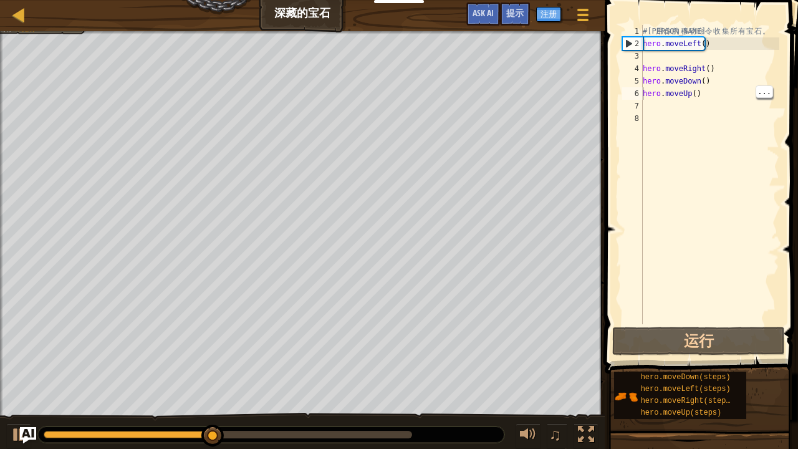
click at [31, 332] on img "Ask AI" at bounding box center [28, 435] width 16 height 16
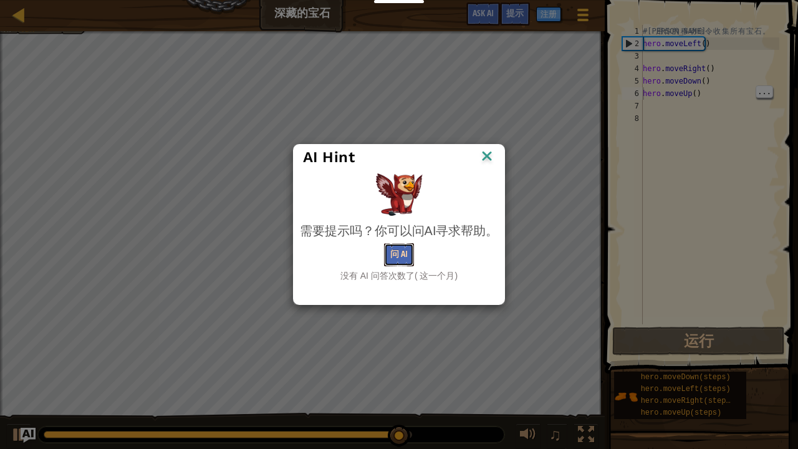
click at [395, 256] on button "问 AI" at bounding box center [399, 254] width 30 height 23
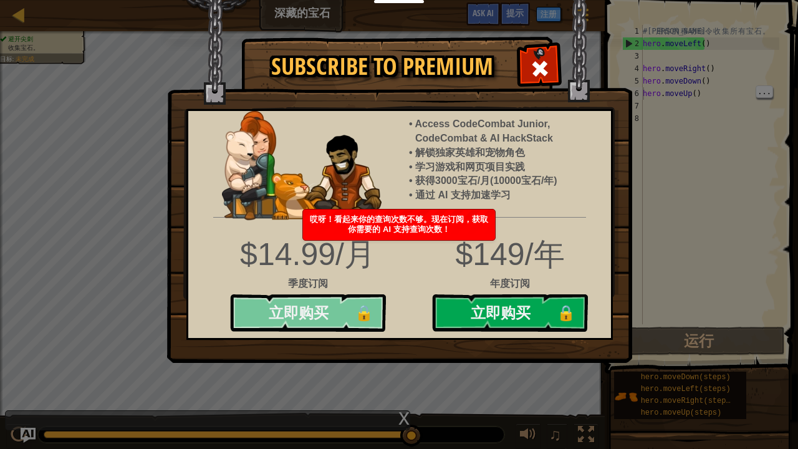
click at [328, 326] on button "立即购买 🔒" at bounding box center [308, 312] width 156 height 37
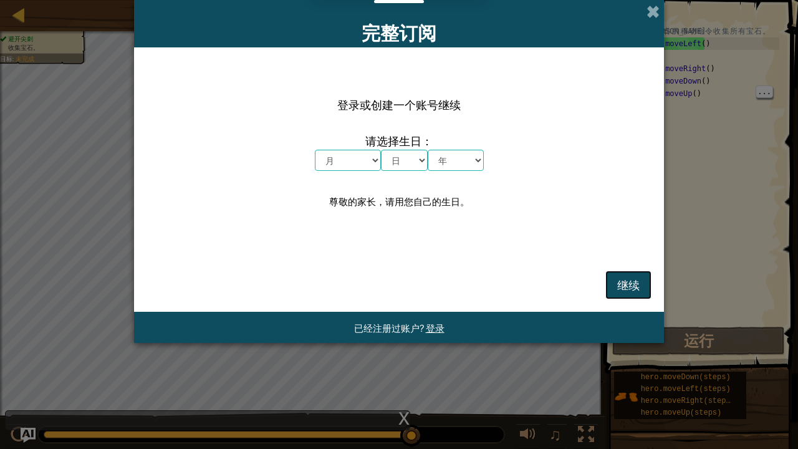
click at [627, 281] on span "继续" at bounding box center [628, 285] width 22 height 14
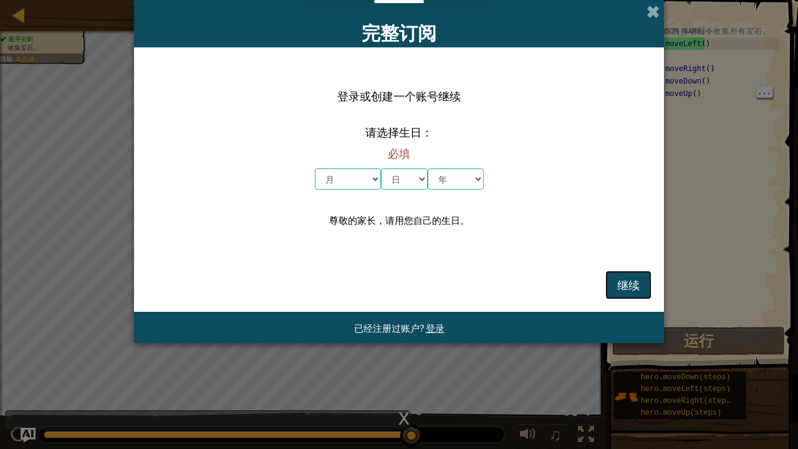
click at [627, 281] on span "继续" at bounding box center [628, 285] width 22 height 14
click at [356, 168] on select "月 一月 二月 三月 四月 五月 六月 七月 八月 九月 十月 十一月 十二月" at bounding box center [348, 178] width 66 height 21
select select "12"
click at [315, 168] on select "月 一月 二月 三月 四月 五月 六月 七月 八月 九月 十月 十一月 十二月" at bounding box center [348, 178] width 66 height 21
click at [417, 171] on select "日 1 2 3 4 5 6 7 8 9 10 11 12 13 14 15 16 17 18 19 20 21 22 23 24 25 26 27 28 29…" at bounding box center [404, 178] width 47 height 21
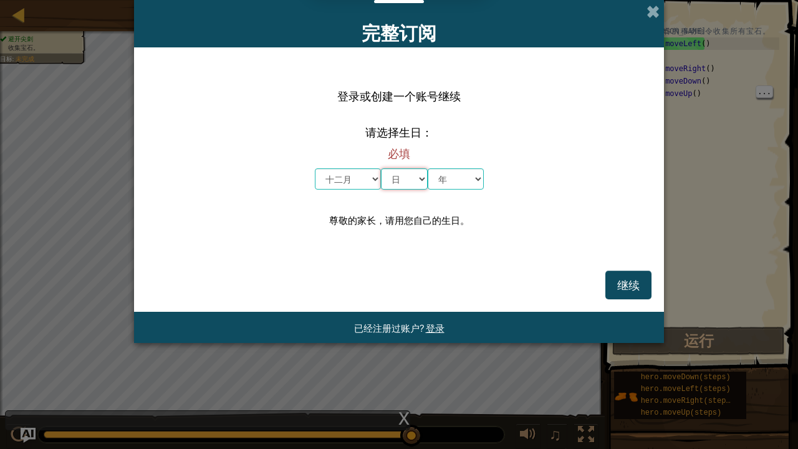
select select "4"
click at [381, 168] on select "日 1 2 3 4 5 6 7 8 9 10 11 12 13 14 15 16 17 18 19 20 21 22 23 24 25 26 27 28 29…" at bounding box center [404, 178] width 47 height 21
click at [445, 176] on select "年 2025 2024 2023 2022 2021 2020 2019 2018 2017 2016 2015 2014 2013 2012 2011 20…" at bounding box center [456, 178] width 56 height 21
select select "2025"
click at [428, 168] on select "年 2025 2024 2023 2022 2021 2020 2019 2018 2017 2016 2015 2014 2013 2012 2011 20…" at bounding box center [456, 178] width 56 height 21
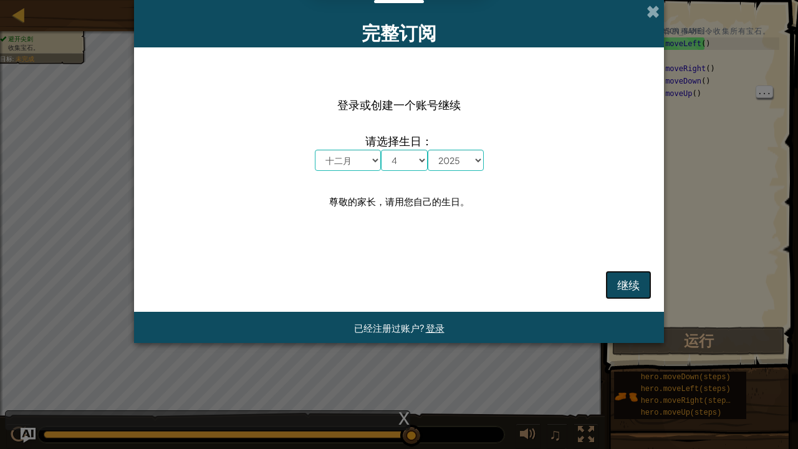
click at [638, 283] on span "继续" at bounding box center [628, 285] width 22 height 14
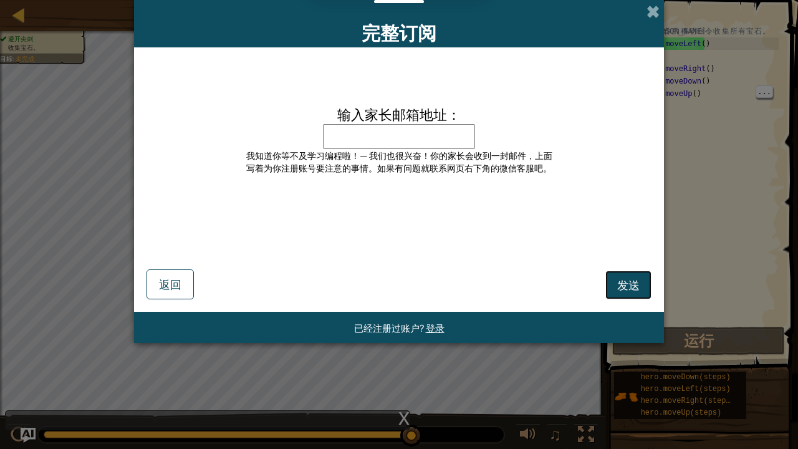
click at [634, 281] on span "发送" at bounding box center [628, 285] width 22 height 14
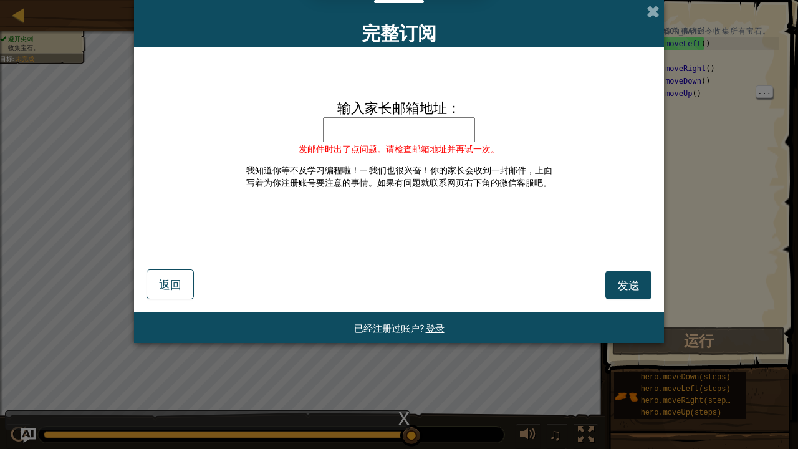
click at [390, 122] on input "输入家长邮箱地址：" at bounding box center [399, 129] width 152 height 25
type input "yyyyyyyyyyyyy"
click at [628, 279] on span "发送" at bounding box center [628, 285] width 22 height 14
click at [658, 8] on span at bounding box center [653, 11] width 13 height 13
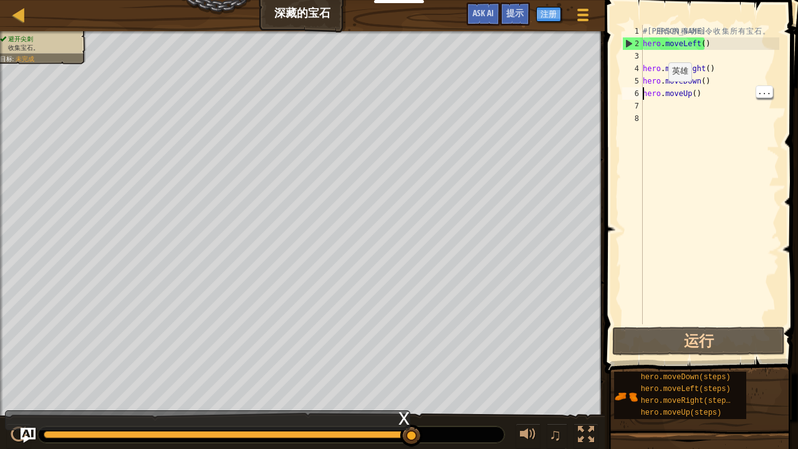
click at [657, 94] on div "# 利 用 你 的 移 动 命 令 收 集 所 有 宝 石 。 hero . moveLeft ( ) hero . moveRight ( ) hero .…" at bounding box center [710, 187] width 139 height 324
click at [628, 41] on div "2" at bounding box center [633, 43] width 20 height 12
drag, startPoint x: 627, startPoint y: 44, endPoint x: 701, endPoint y: 32, distance: 75.1
click at [701, 32] on div "hero.moveLeft() 1 2 3 4 5 6 7 8 # 利 用 你 的 移 动 命 令 收 集 所 有 宝 石 。 hero . moveLeft…" at bounding box center [700, 174] width 160 height 299
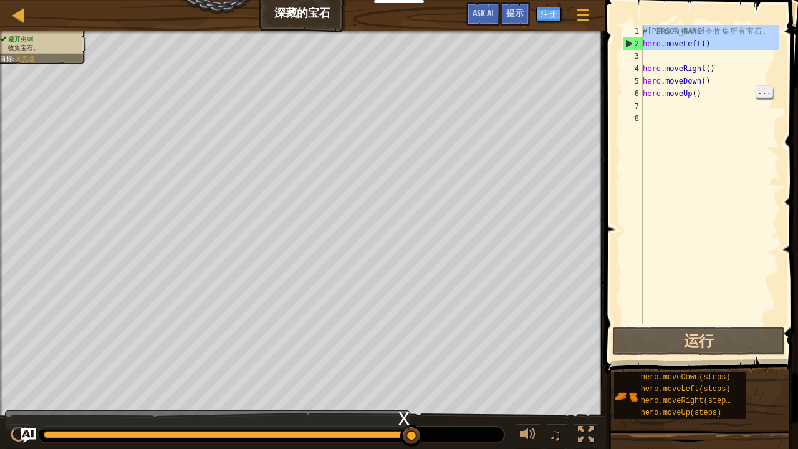
click at [763, 92] on span "..." at bounding box center [765, 91] width 16 height 11
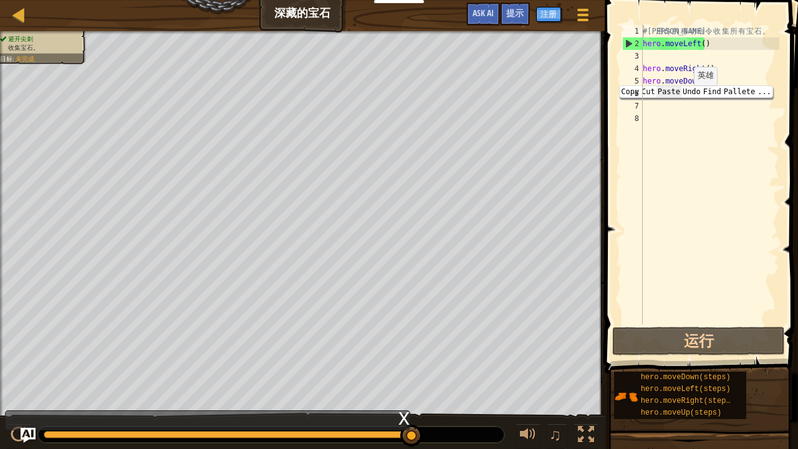
click at [682, 95] on span "Paste" at bounding box center [669, 91] width 25 height 11
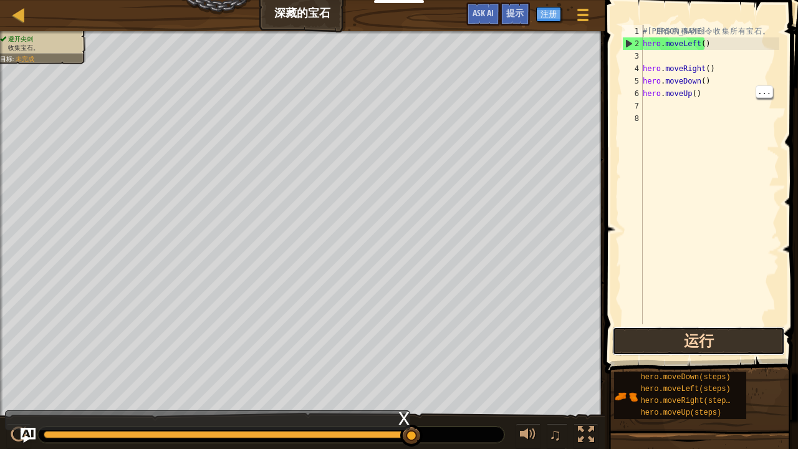
click at [687, 332] on button "运行" at bounding box center [698, 341] width 173 height 29
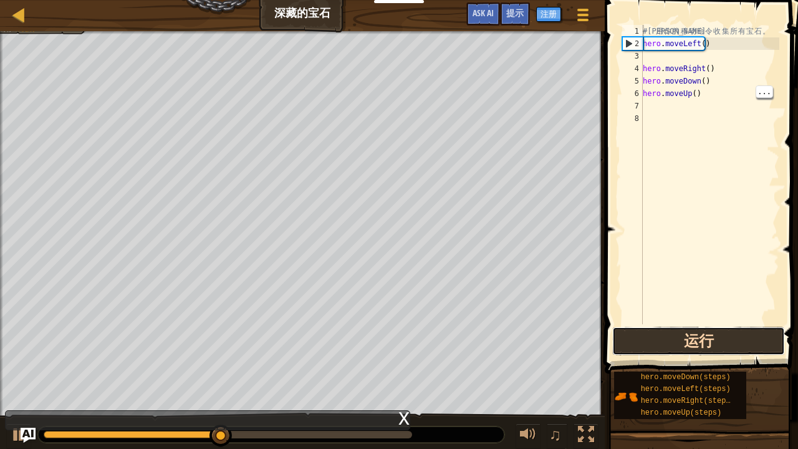
drag, startPoint x: 687, startPoint y: 342, endPoint x: 672, endPoint y: 338, distance: 15.4
click at [672, 332] on button "运行" at bounding box center [698, 341] width 173 height 29
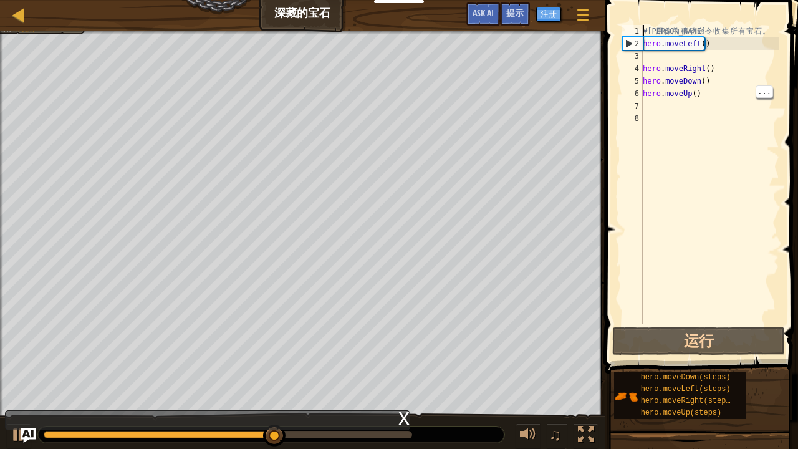
click at [408, 332] on div "x" at bounding box center [404, 417] width 11 height 12
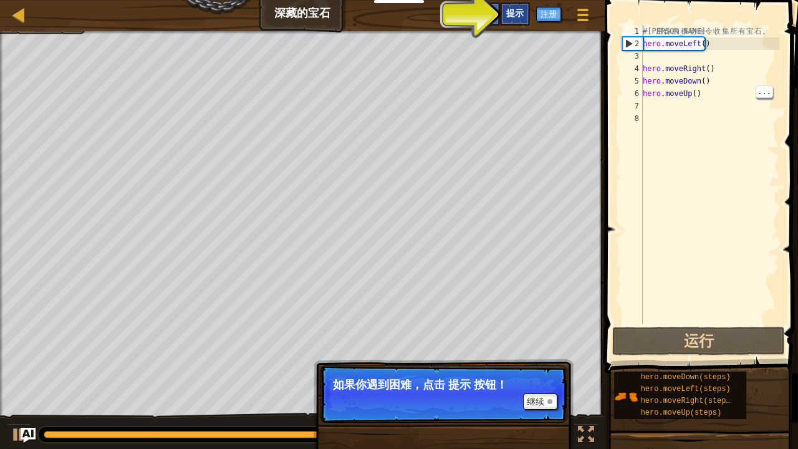
click at [520, 11] on span "提示" at bounding box center [514, 13] width 17 height 12
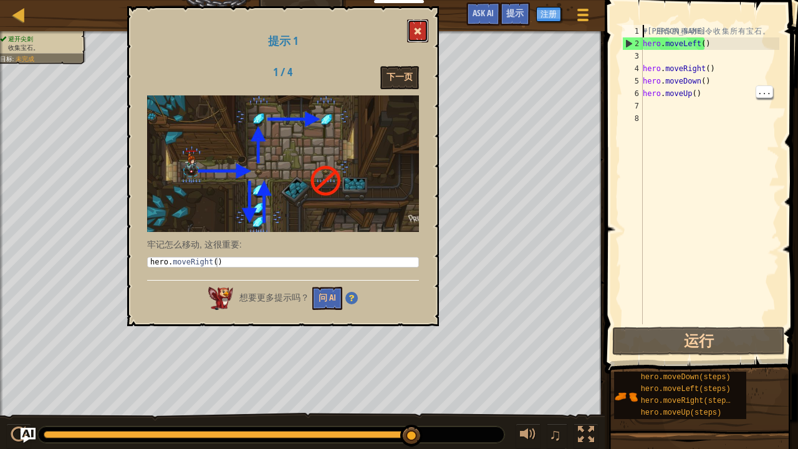
click at [422, 25] on button at bounding box center [417, 30] width 21 height 23
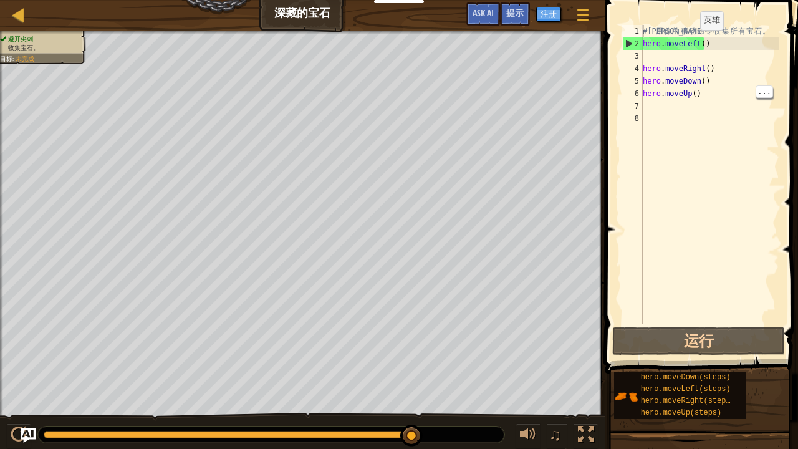
type textarea "hero.moveLeft()"
click at [690, 42] on div "# 利 用 你 的 移 动 命 令 收 集 所 有 宝 石 。 hero . moveLeft ( ) hero . moveRight ( ) hero .…" at bounding box center [710, 187] width 139 height 324
click at [648, 109] on div "# 利 用 你 的 移 动 命 令 收 集 所 有 宝 石 。 hero . moveLeft ( ) hero . moveRight ( ) hero .…" at bounding box center [710, 187] width 139 height 324
type textarea "h"
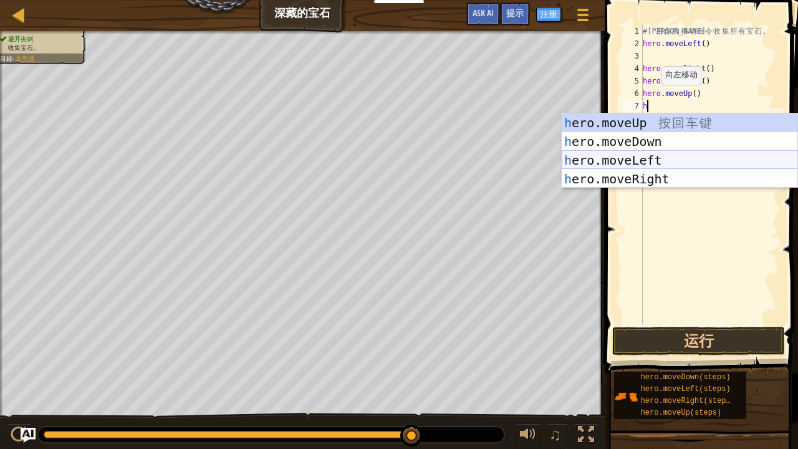
click at [634, 155] on div "h ero.moveUp 按 回 车 键 h ero.moveDown 按 回 车 键 h ero.moveLeft 按 回 车 键 h ero.moveRi…" at bounding box center [680, 170] width 236 height 112
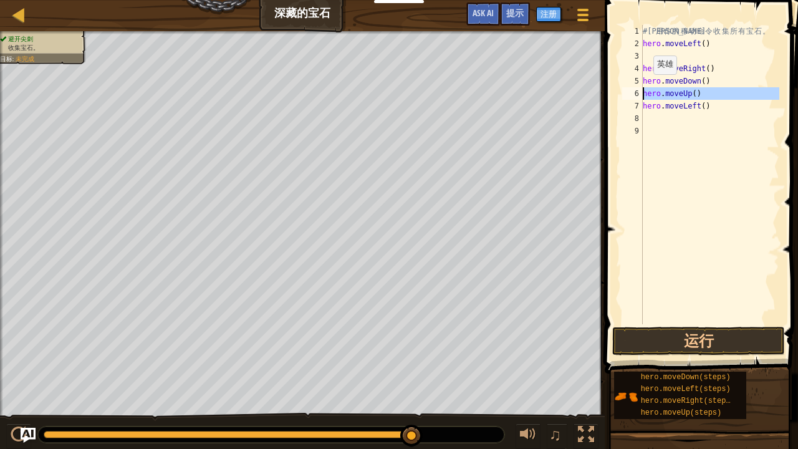
click at [639, 94] on div "6" at bounding box center [632, 93] width 21 height 12
type textarea "hero.moveUp()"
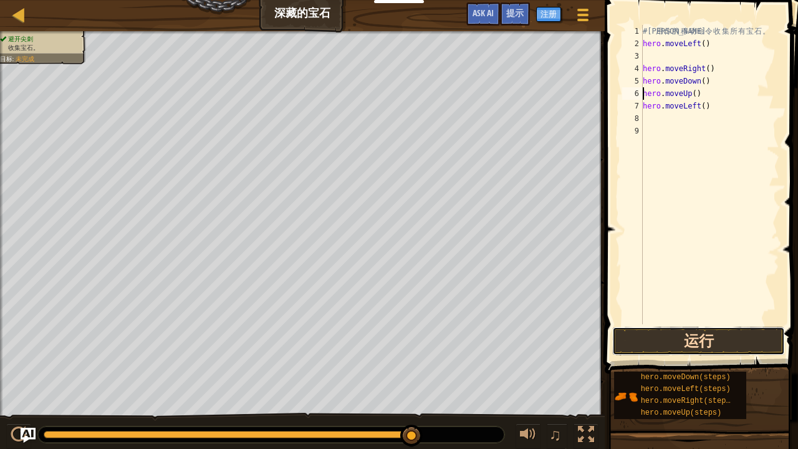
click at [665, 332] on button "运行" at bounding box center [698, 341] width 173 height 29
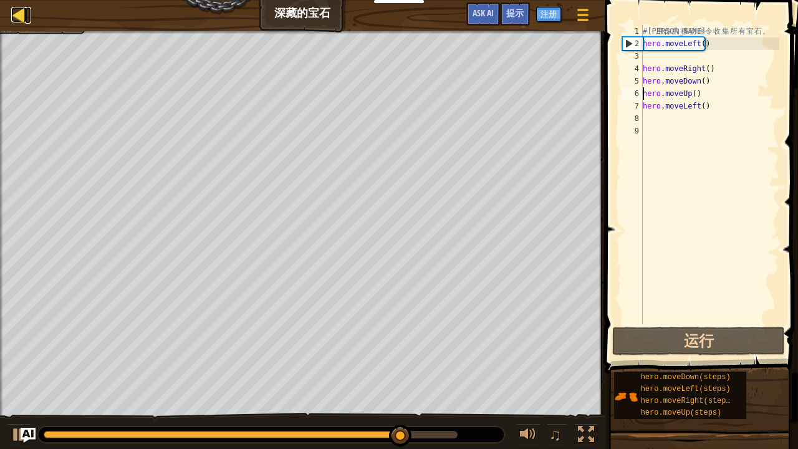
click at [22, 14] on div at bounding box center [19, 15] width 16 height 16
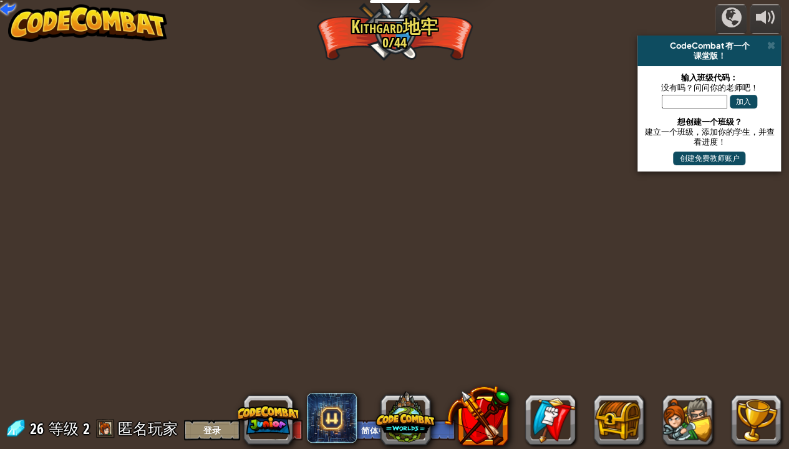
select select "zh-HANS"
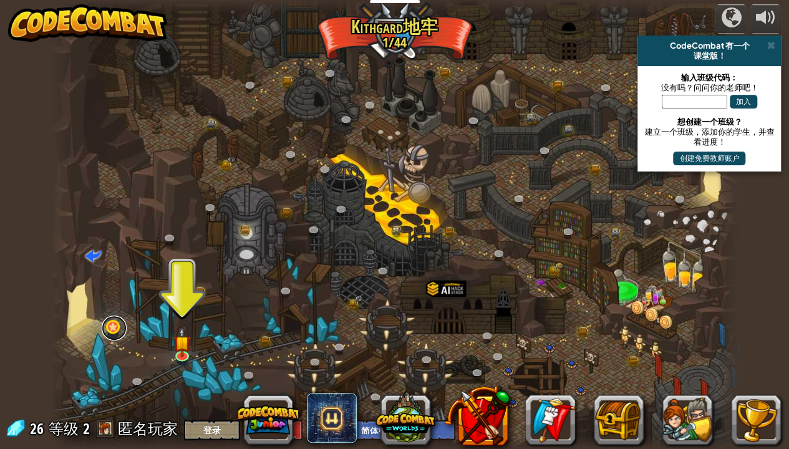
click at [114, 327] on link at bounding box center [114, 328] width 25 height 25
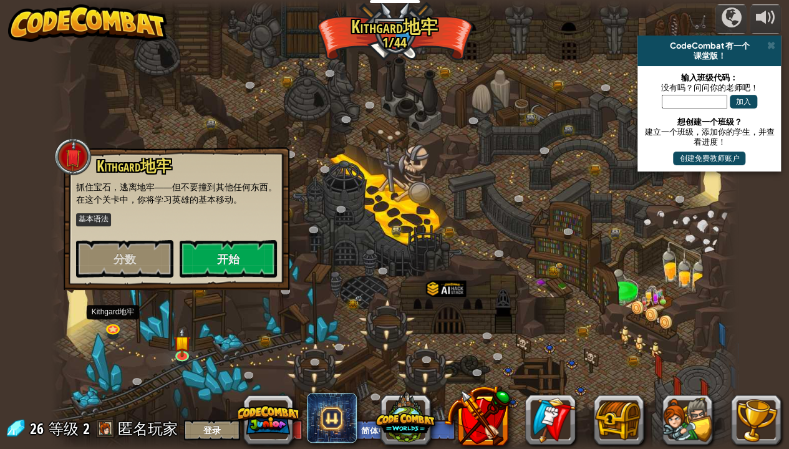
click at [171, 332] on div at bounding box center [394, 224] width 687 height 449
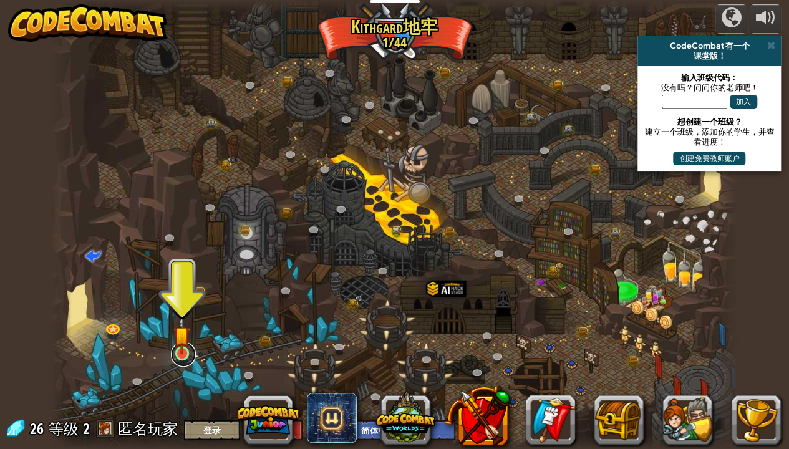
click at [173, 332] on link at bounding box center [183, 354] width 25 height 25
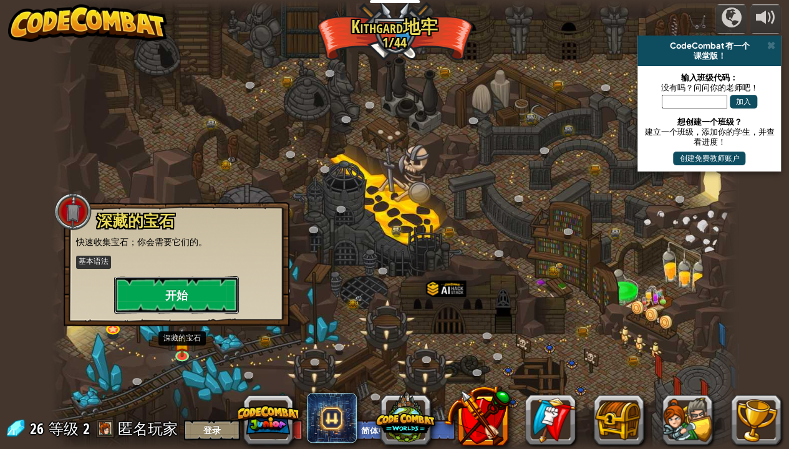
click at [181, 293] on button "开始" at bounding box center [176, 294] width 125 height 37
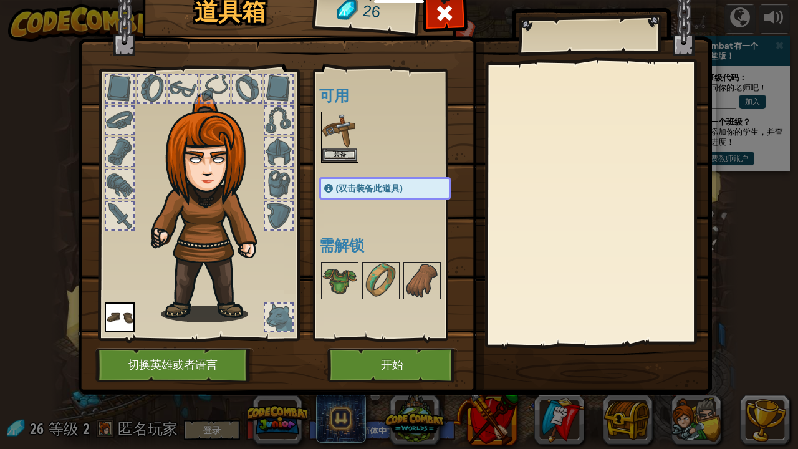
click at [360, 332] on button "开始" at bounding box center [392, 365] width 130 height 34
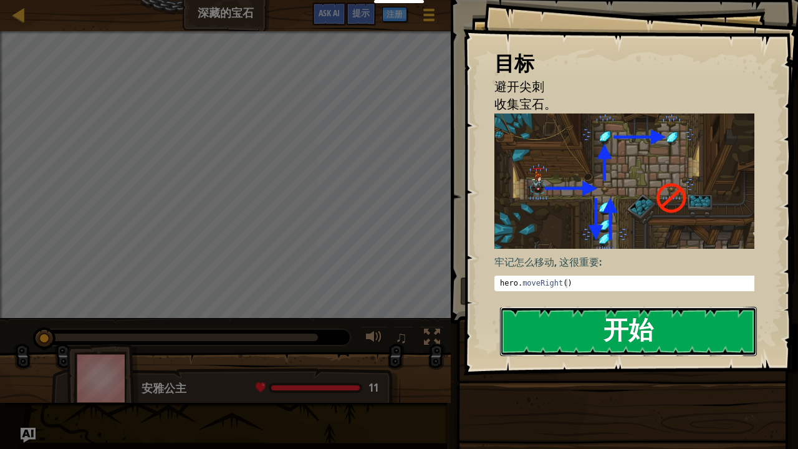
drag, startPoint x: 529, startPoint y: 318, endPoint x: 520, endPoint y: 332, distance: 16.3
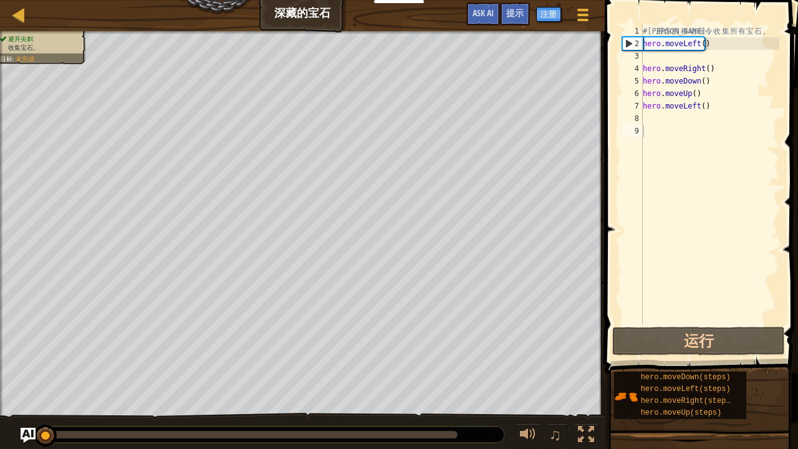
select select "zh-HANS"
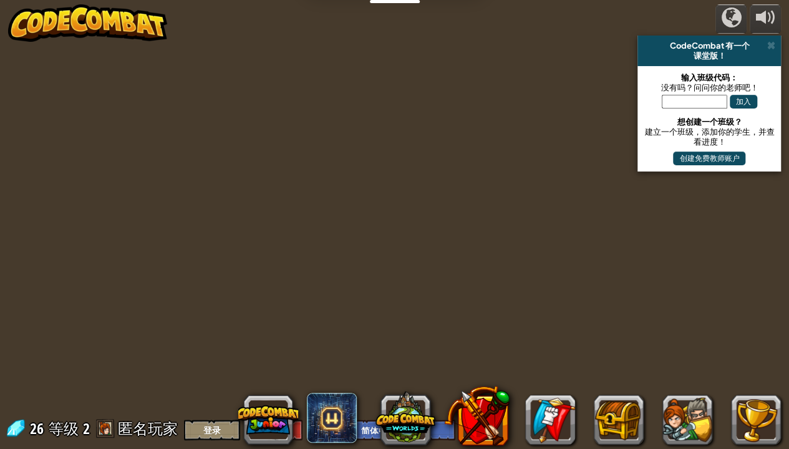
select select "zh-HANS"
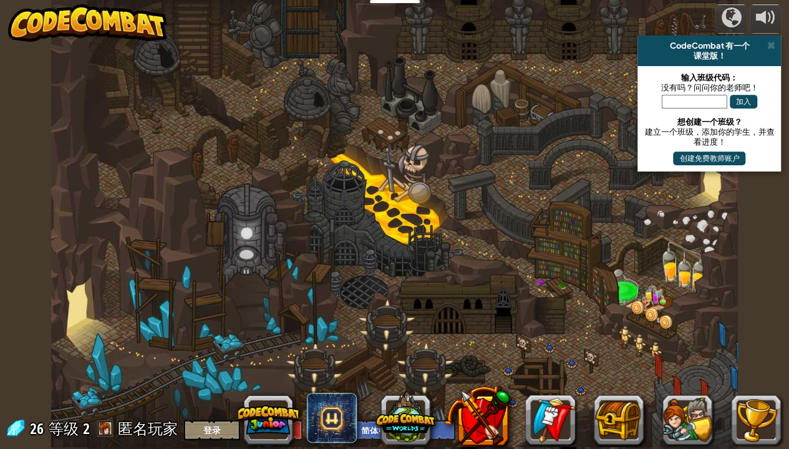
select select "zh-HANS"
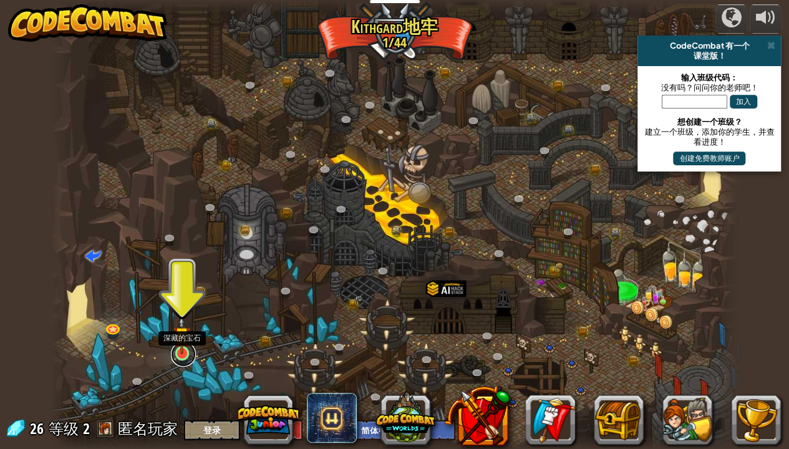
click at [178, 332] on link at bounding box center [183, 354] width 25 height 25
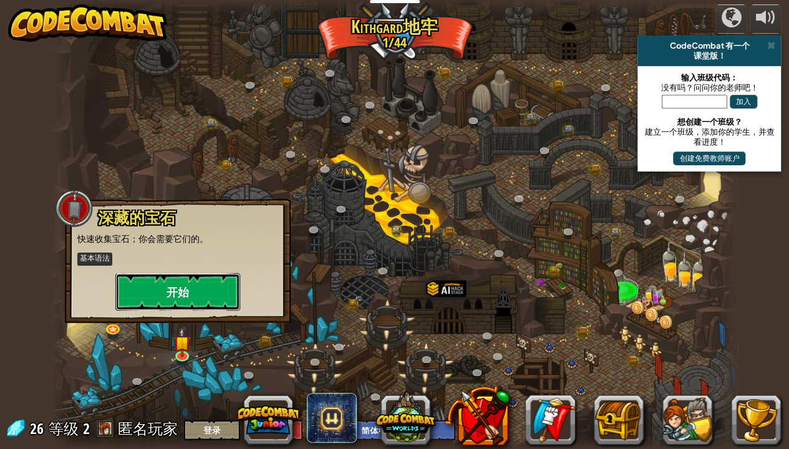
click at [186, 288] on button "开始" at bounding box center [177, 291] width 125 height 37
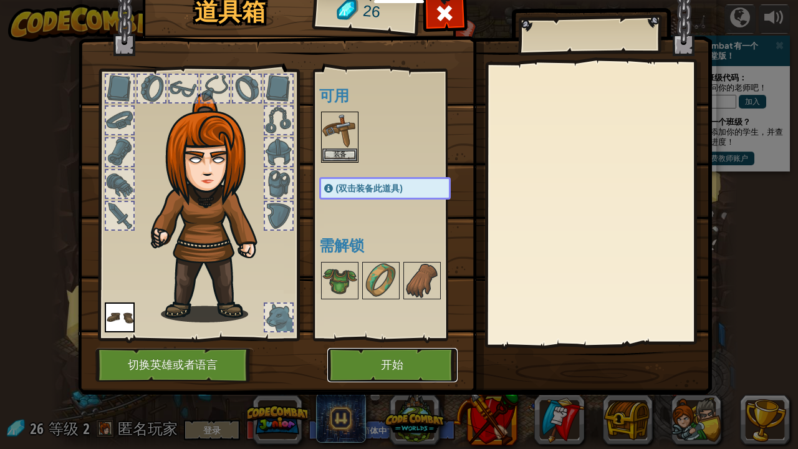
click at [372, 332] on button "开始" at bounding box center [392, 365] width 130 height 34
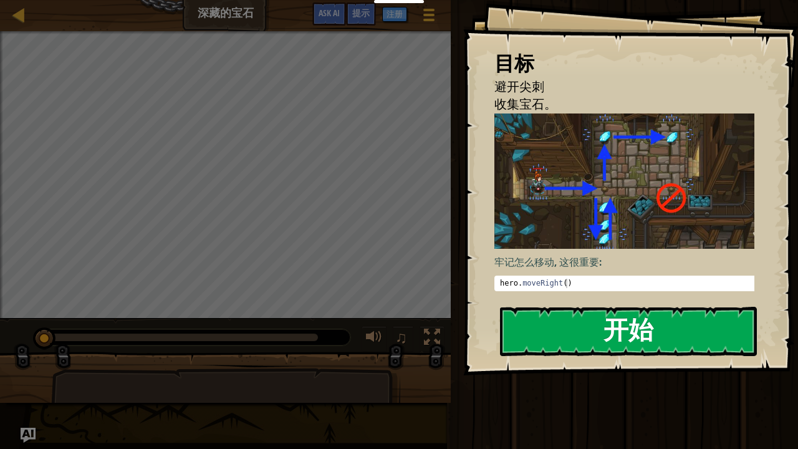
click at [568, 211] on div "目标 避开尖刺 收集宝石。 牢记怎么移动, 这很重要: hero . moveRight ( ) הההההההההההההההההההההההההההההה…" at bounding box center [630, 187] width 335 height 375
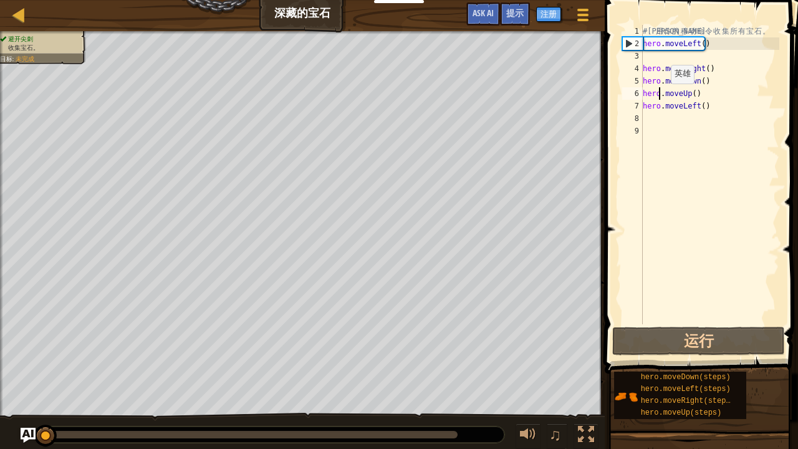
click at [661, 96] on div "# 利 用 你 的 移 动 命 令 收 集 所 有 宝 石 。 hero . moveLeft ( ) hero . moveRight ( ) hero .…" at bounding box center [710, 187] width 139 height 324
click at [647, 69] on div "# 利 用 你 的 移 动 命 令 收 集 所 有 宝 石 。 hero . moveLeft ( ) hero . moveRight ( ) hero .…" at bounding box center [710, 187] width 139 height 324
click at [639, 67] on div "4" at bounding box center [632, 68] width 21 height 12
click at [637, 66] on div "4" at bounding box center [632, 68] width 21 height 12
type textarea "hero.moveRight()"
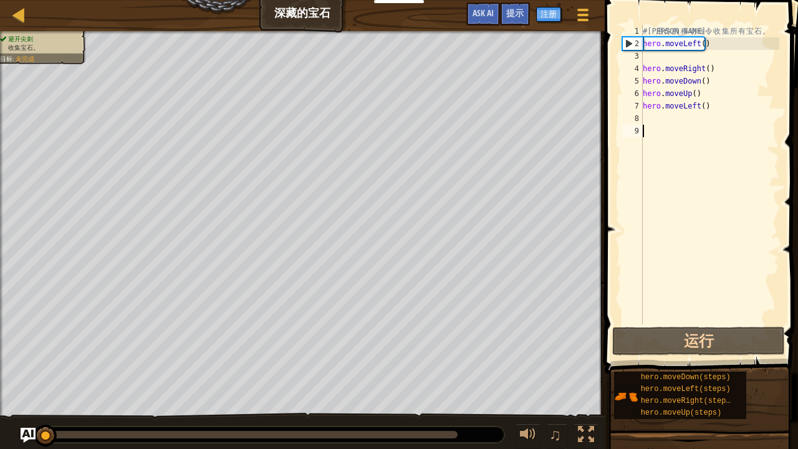
drag, startPoint x: 690, startPoint y: 336, endPoint x: 743, endPoint y: 257, distance: 95.1
click at [743, 257] on div "# 利 用 你 的 移 动 命 令 收 集 所 有 宝 石 。 hero . moveLeft ( ) hero . moveRight ( ) hero .…" at bounding box center [710, 187] width 139 height 324
click at [637, 77] on div "5" at bounding box center [632, 81] width 21 height 12
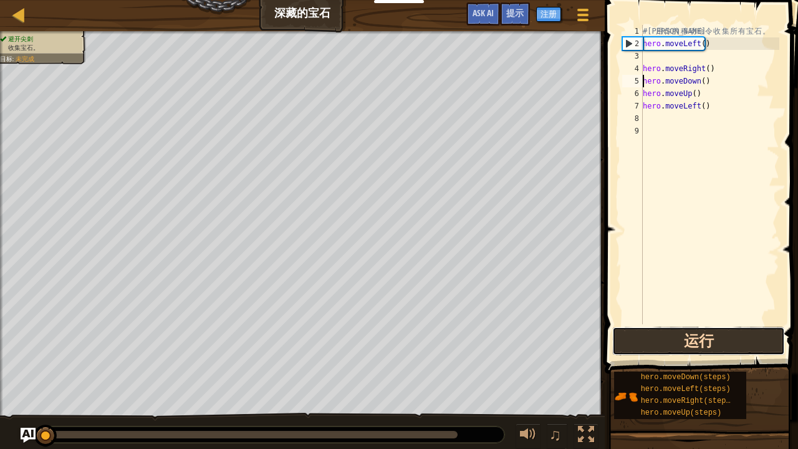
click at [680, 332] on button "运行" at bounding box center [698, 341] width 173 height 29
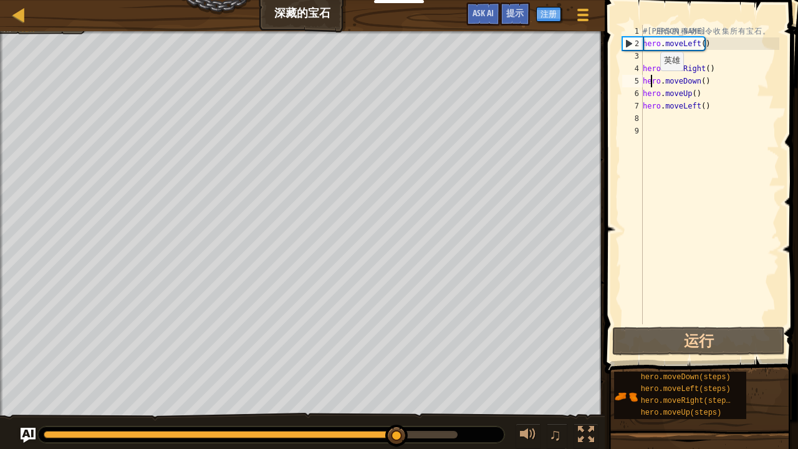
click at [650, 83] on div "# 利 用 你 的 移 动 命 令 收 集 所 有 宝 石 。 hero . moveLeft ( ) hero . moveRight ( ) hero .…" at bounding box center [710, 187] width 139 height 324
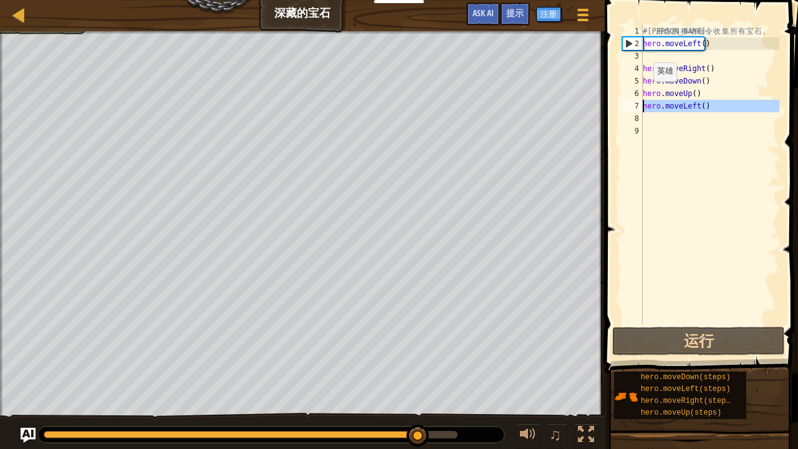
click at [641, 101] on div "7" at bounding box center [632, 106] width 21 height 12
type textarea "hero.moveLeft()"
click at [648, 116] on div "# 利 用 你 的 移 动 命 令 收 集 所 有 宝 石 。 hero . moveLeft ( ) hero . moveRight ( ) hero .…" at bounding box center [710, 187] width 139 height 324
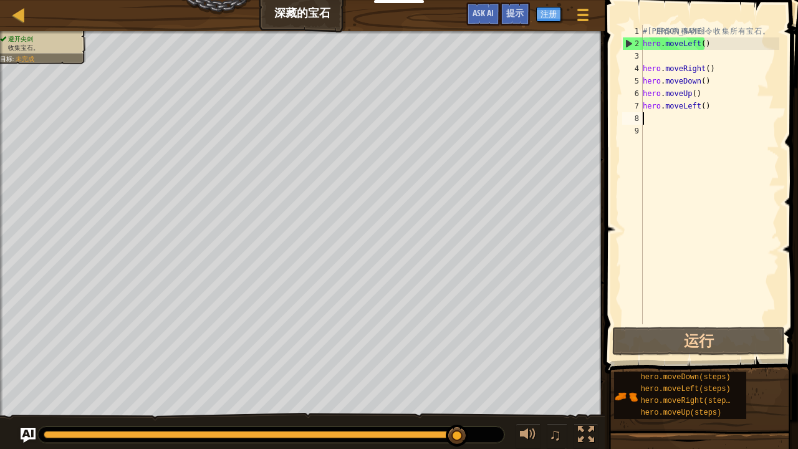
type textarea "h"
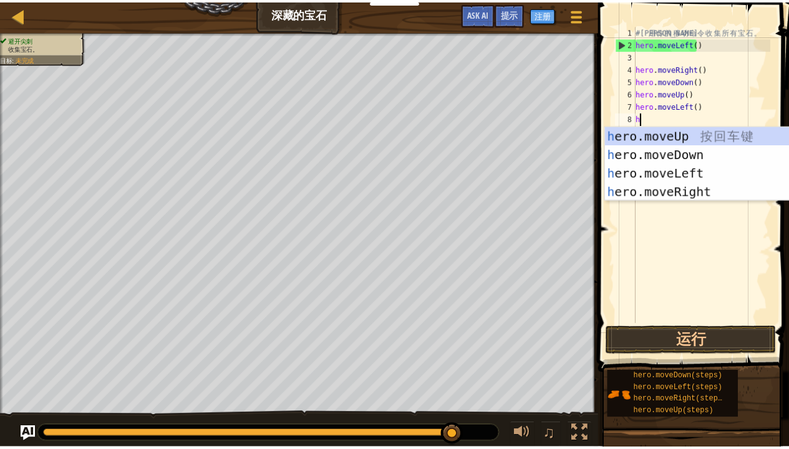
scroll to position [6, 0]
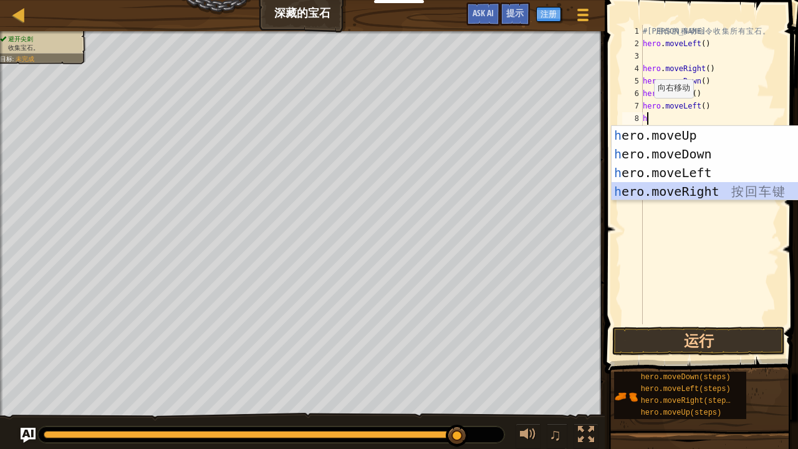
click at [664, 193] on div "h ero.moveUp 按 回 车 键 h ero.moveDown 按 回 车 键 h ero.moveLeft 按 回 车 键 h ero.moveRi…" at bounding box center [730, 182] width 236 height 112
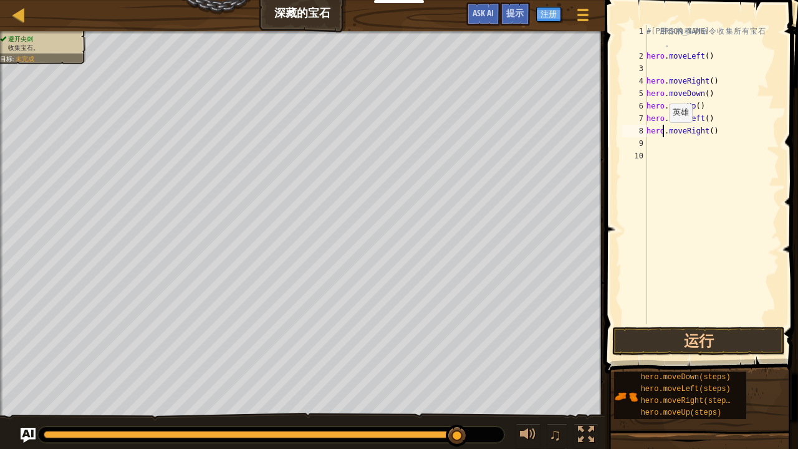
click at [662, 135] on div "# 利 用 你 的 移 动 命 令 收 集 所 有 宝 石 。 hero . moveLeft ( ) hero . moveRight ( ) hero .…" at bounding box center [711, 193] width 135 height 337
click at [635, 130] on div "8" at bounding box center [634, 131] width 25 height 12
type textarea "hero.moveRight()"
click at [666, 332] on button "运行" at bounding box center [698, 341] width 173 height 29
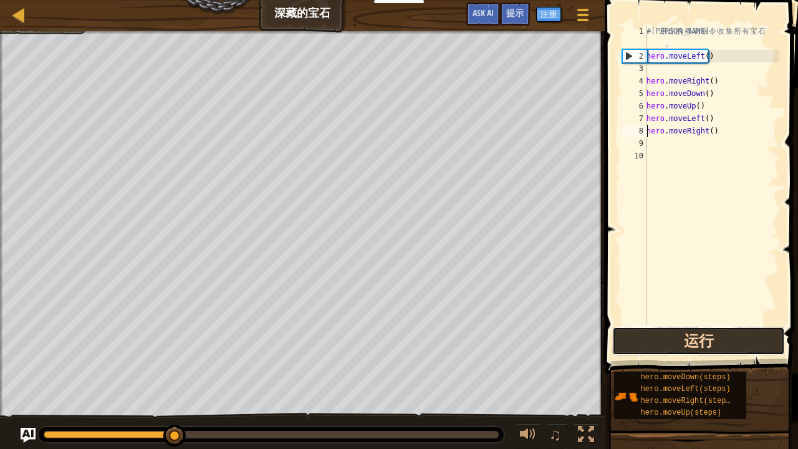
click at [666, 332] on button "运行" at bounding box center [698, 341] width 173 height 29
click at [666, 332] on button "正在运行" at bounding box center [698, 341] width 173 height 29
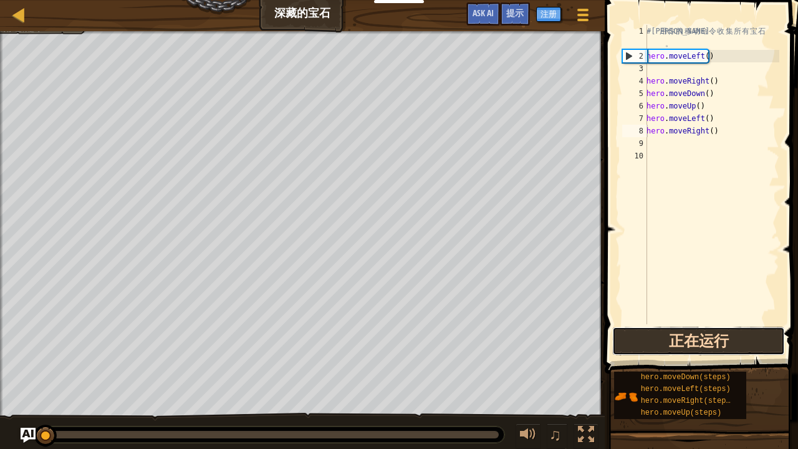
click at [666, 332] on button "正在运行" at bounding box center [698, 341] width 173 height 29
click at [666, 332] on button "运行" at bounding box center [698, 341] width 173 height 29
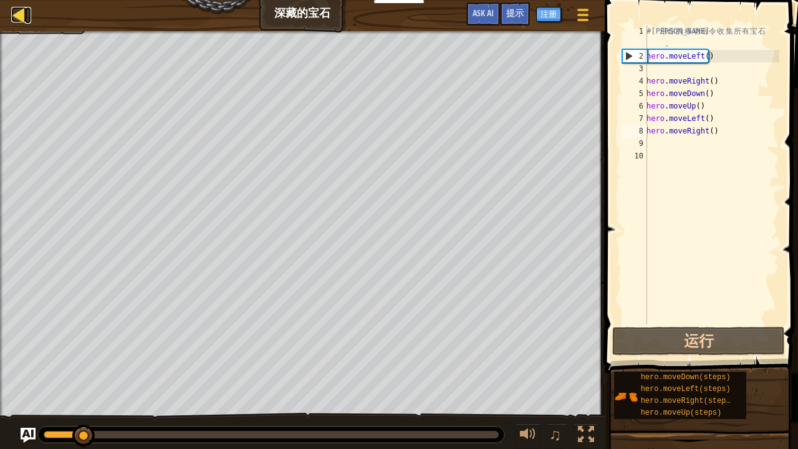
click at [19, 7] on div at bounding box center [19, 15] width 16 height 16
select select "zh-HANS"
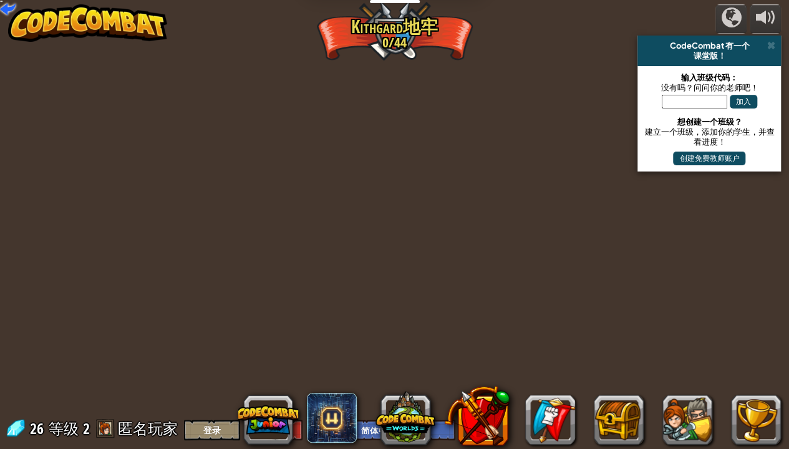
select select "zh-HANS"
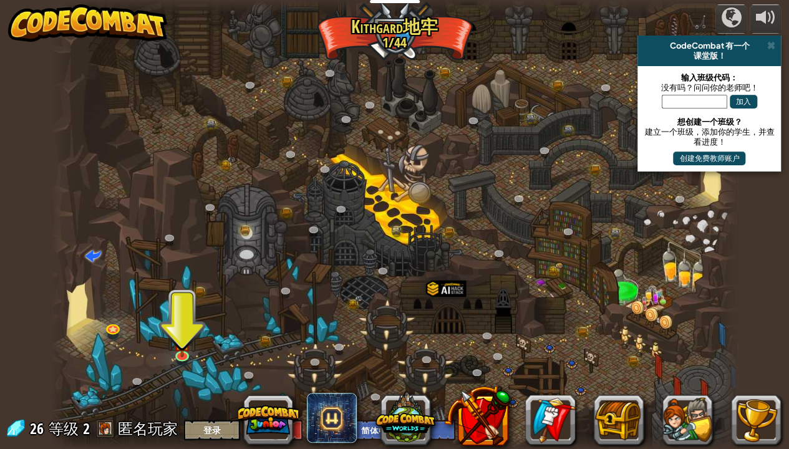
click at [644, 9] on div at bounding box center [394, 7] width 687 height 14
click at [676, 216] on div at bounding box center [394, 224] width 687 height 449
click at [94, 249] on span at bounding box center [93, 255] width 16 height 16
select select "zh-HANS"
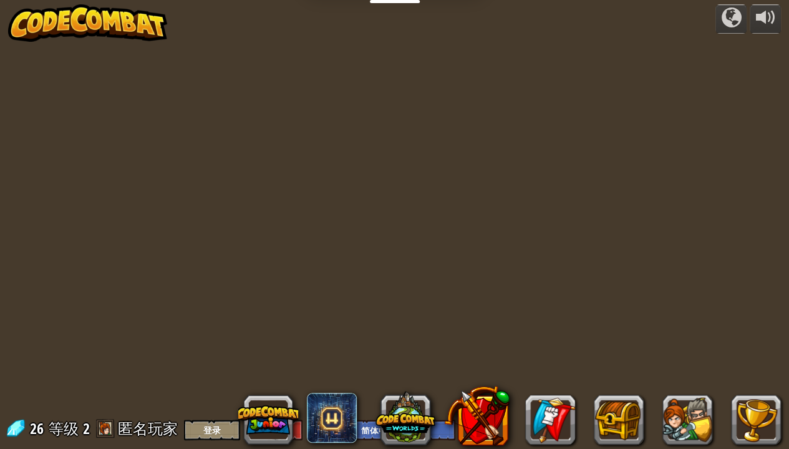
select select "zh-HANS"
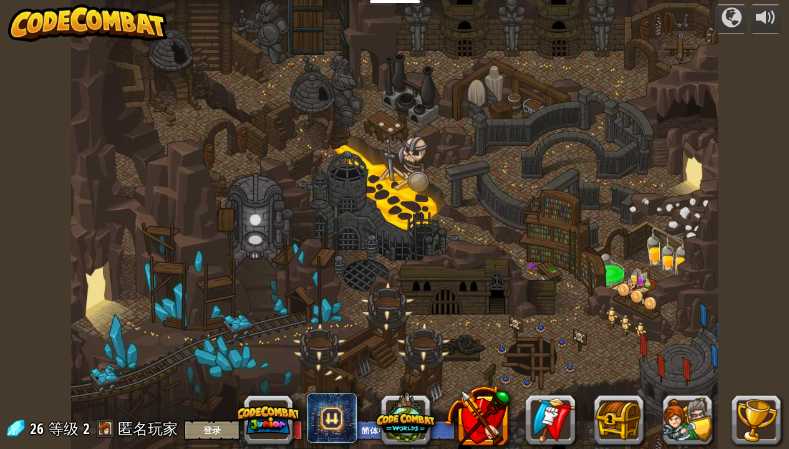
select select "zh-HANS"
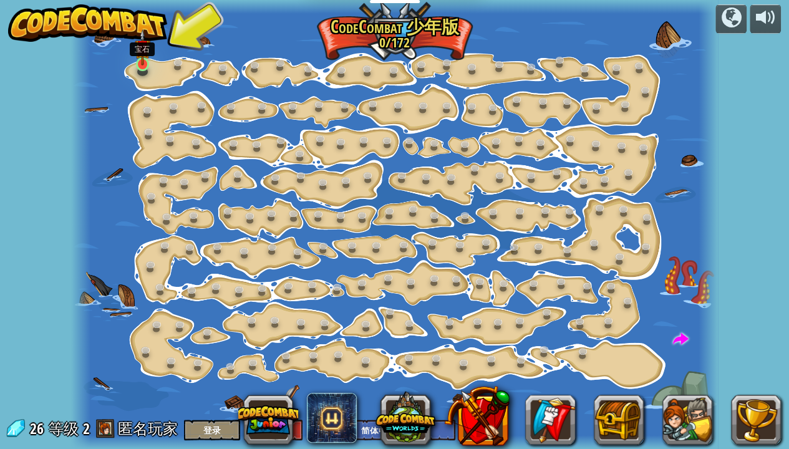
click at [143, 62] on img at bounding box center [143, 47] width 16 height 36
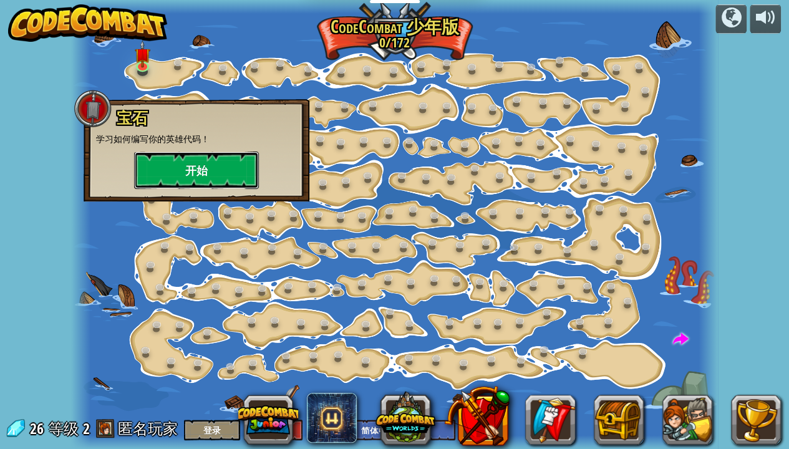
click at [160, 175] on button "开始" at bounding box center [196, 170] width 125 height 37
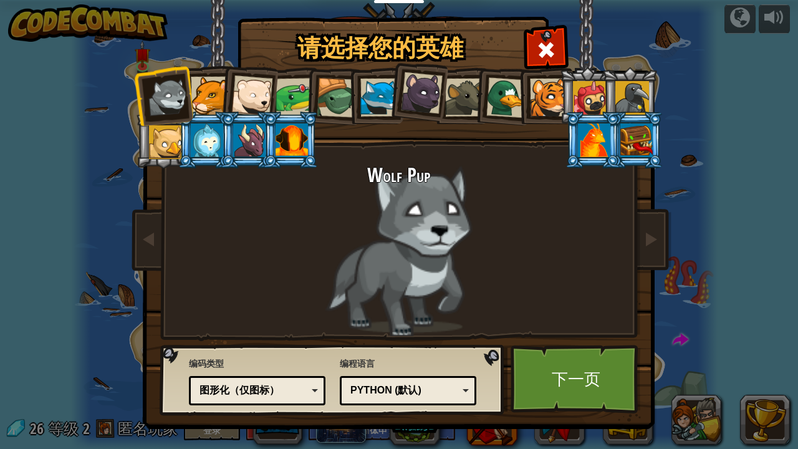
click at [205, 84] on div at bounding box center [210, 96] width 38 height 38
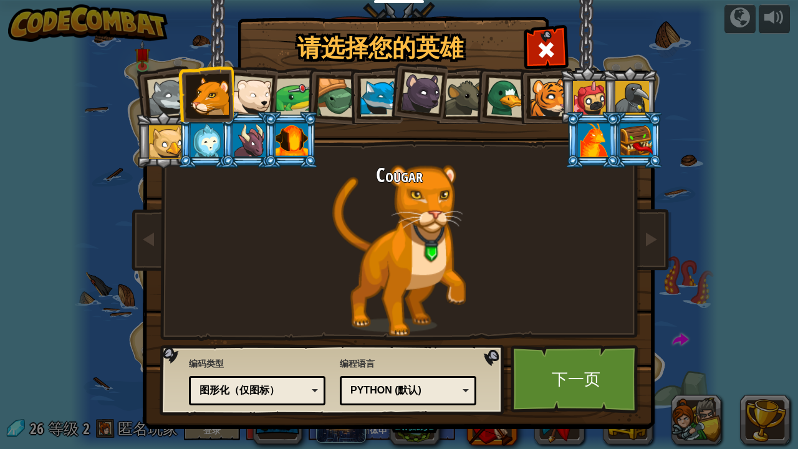
click at [233, 100] on li at bounding box center [206, 93] width 56 height 57
click at [258, 94] on div at bounding box center [251, 95] width 41 height 41
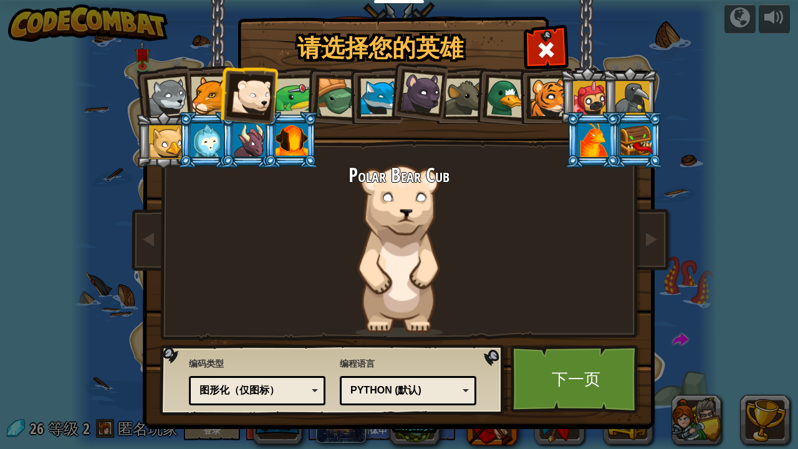
click at [294, 84] on div at bounding box center [295, 97] width 39 height 39
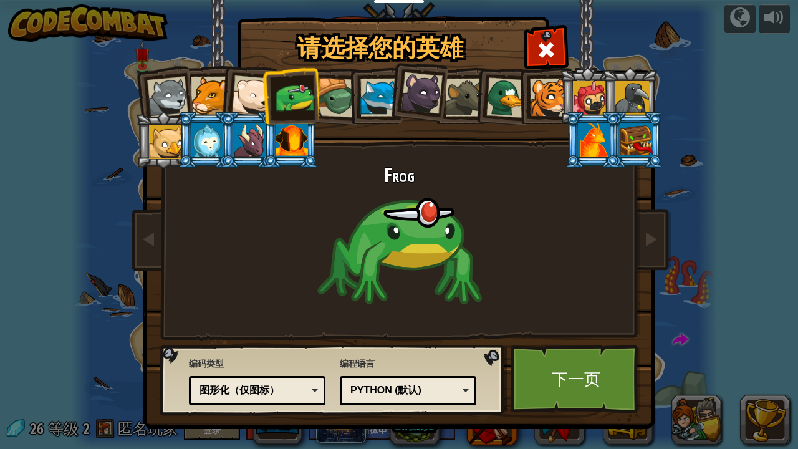
click at [332, 89] on div at bounding box center [337, 98] width 40 height 40
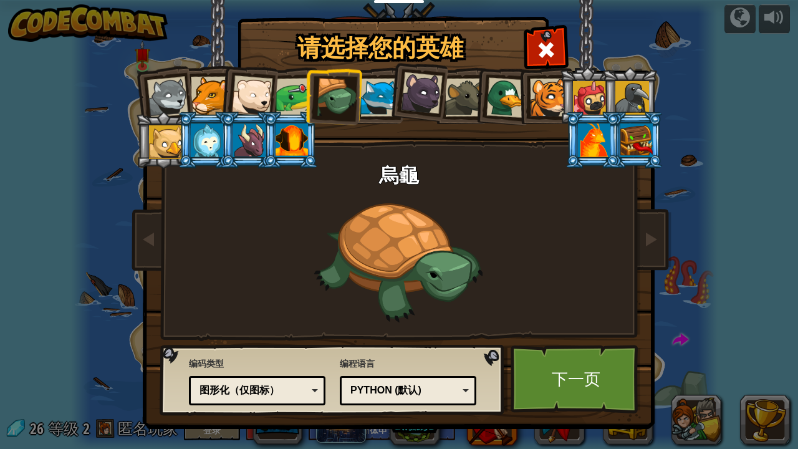
click at [377, 97] on div at bounding box center [379, 98] width 38 height 38
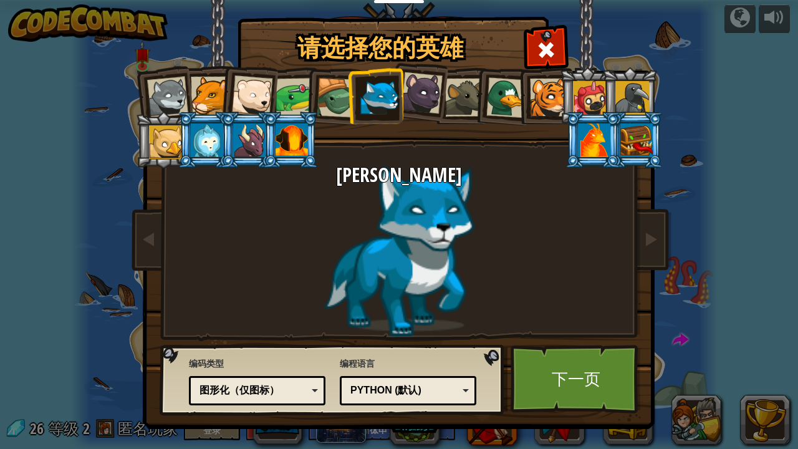
click at [173, 98] on div at bounding box center [167, 97] width 41 height 41
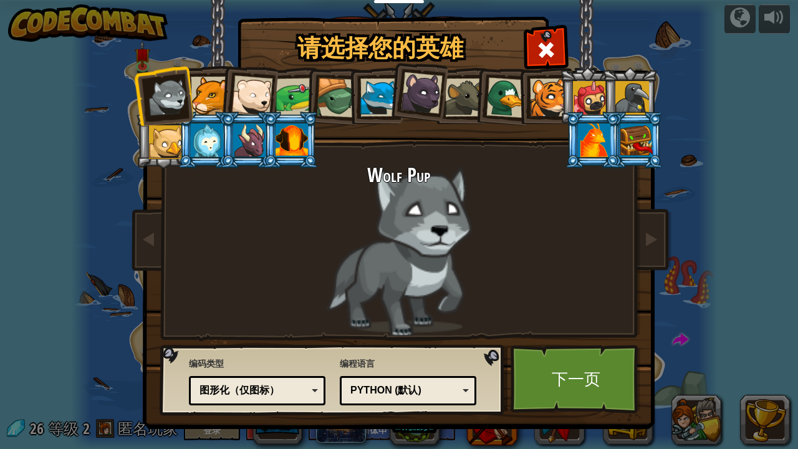
click at [216, 99] on div at bounding box center [210, 96] width 38 height 38
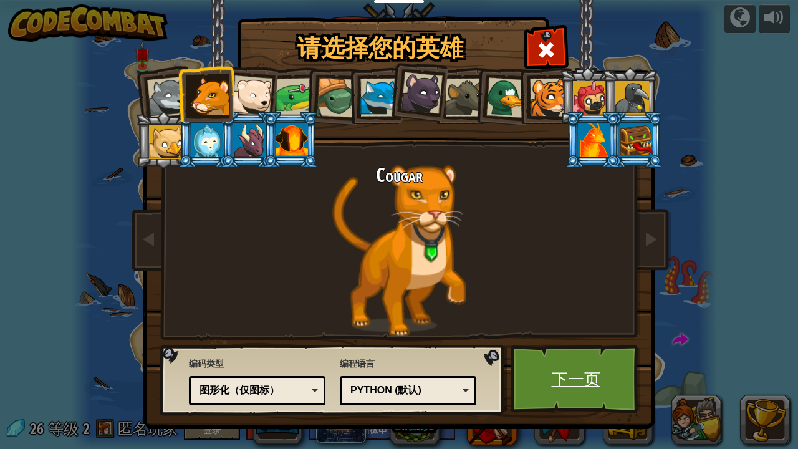
click at [558, 332] on link "下一页" at bounding box center [576, 379] width 130 height 69
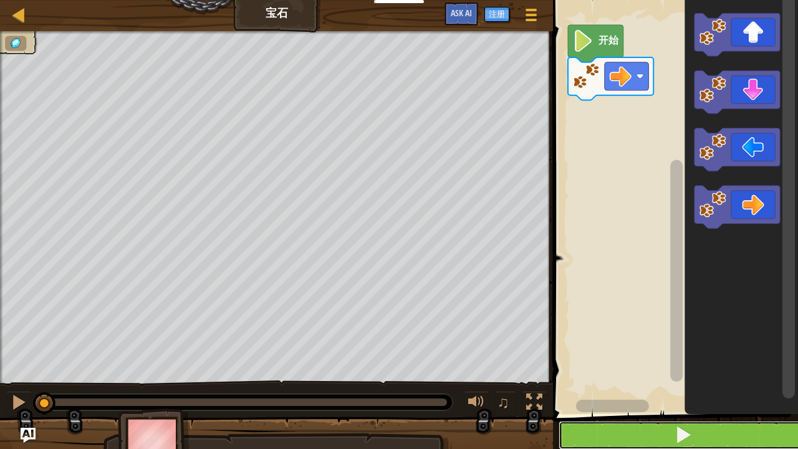
click at [690, 332] on span at bounding box center [683, 434] width 17 height 17
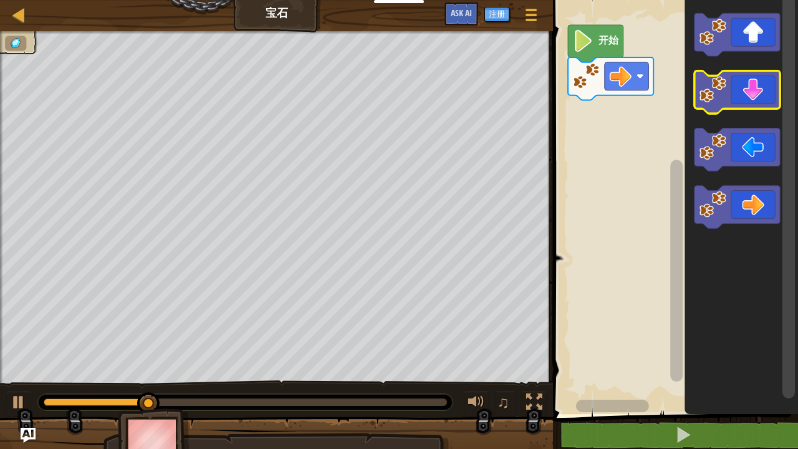
click at [727, 90] on icon "Blockly工作区" at bounding box center [737, 91] width 85 height 43
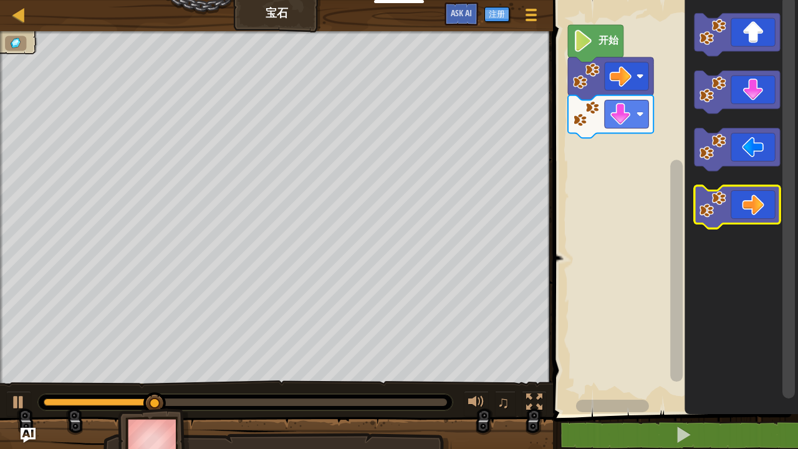
click at [734, 219] on icon "Blockly工作区" at bounding box center [737, 207] width 85 height 43
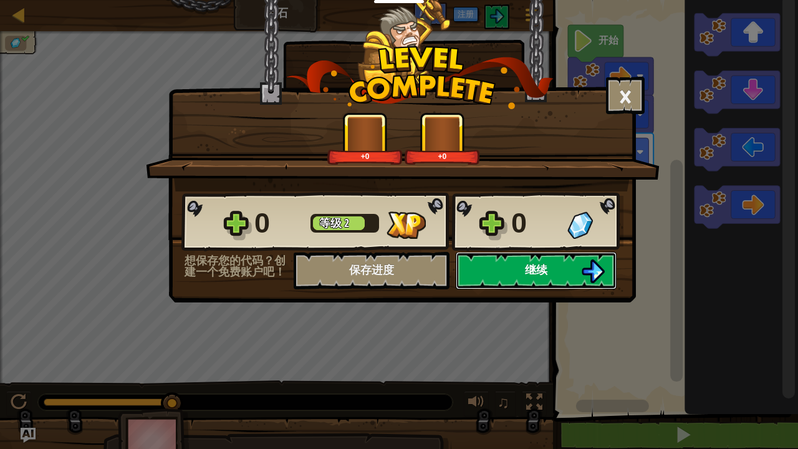
click at [516, 271] on button "继续" at bounding box center [536, 270] width 161 height 37
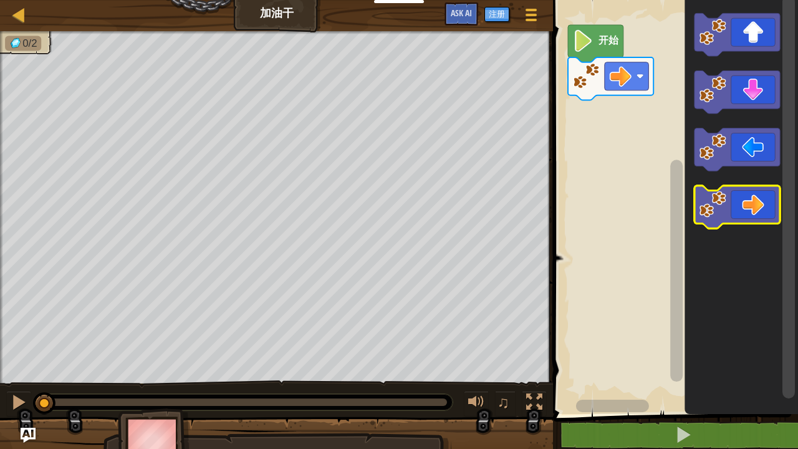
click at [723, 226] on rect "Blockly工作区" at bounding box center [737, 207] width 85 height 43
click at [725, 208] on image "Blockly工作区" at bounding box center [713, 204] width 27 height 27
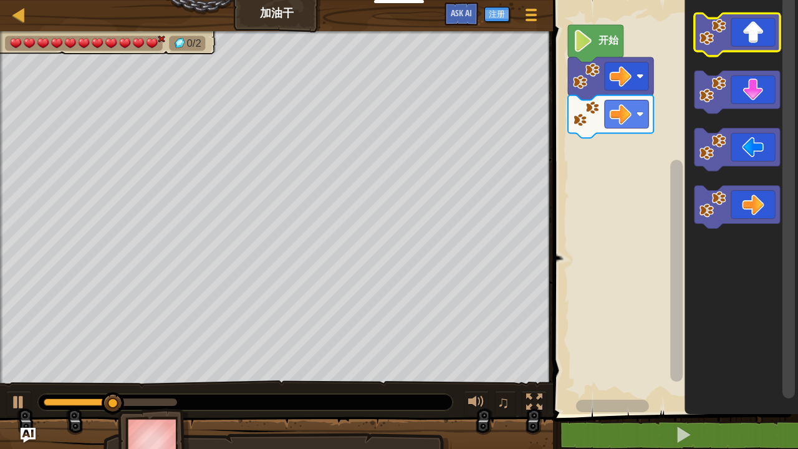
click at [733, 51] on icon "Blockly工作区" at bounding box center [737, 34] width 85 height 43
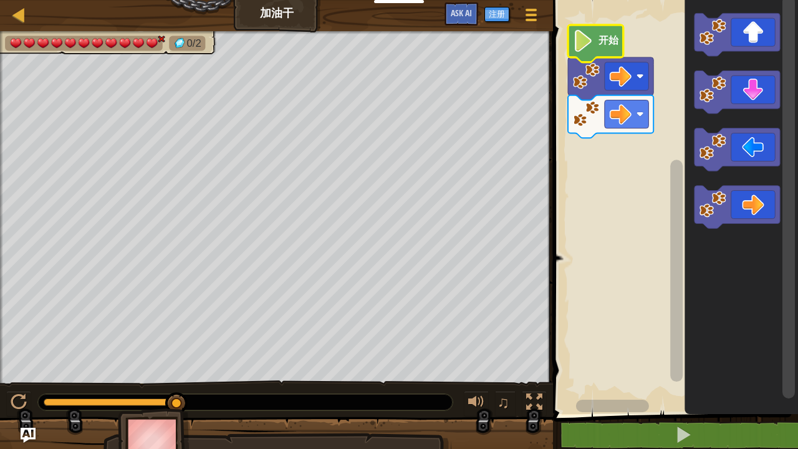
click at [606, 42] on text "开始" at bounding box center [608, 41] width 21 height 12
click at [627, 332] on span at bounding box center [676, 190] width 255 height 465
click at [80, 332] on div "0/2 ♫ Cougar" at bounding box center [399, 249] width 798 height 437
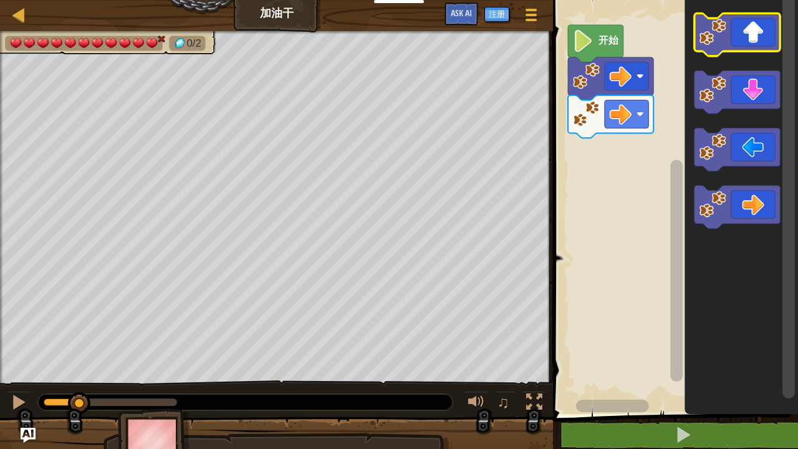
click at [746, 37] on icon "Blockly工作区" at bounding box center [737, 34] width 85 height 43
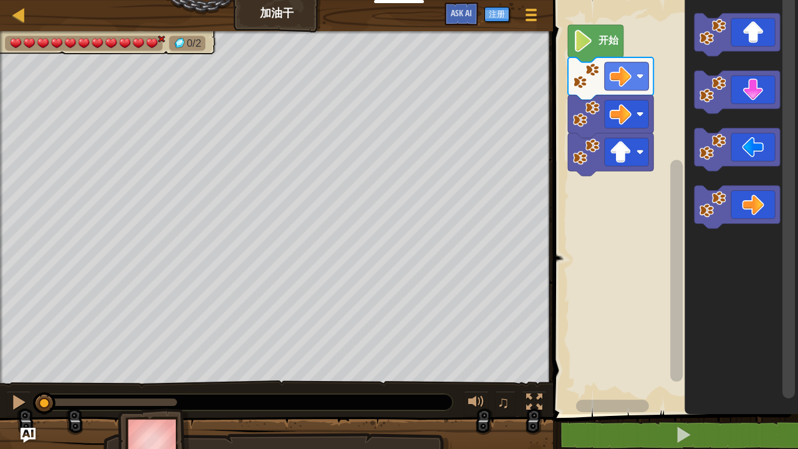
drag, startPoint x: 163, startPoint y: 399, endPoint x: 0, endPoint y: 394, distance: 162.9
click at [0, 332] on div "♫" at bounding box center [276, 398] width 553 height 37
drag, startPoint x: 18, startPoint y: 19, endPoint x: 12, endPoint y: 6, distance: 14.2
click at [12, 6] on div "地图 加油干 游戏菜单 注册 Ask AI" at bounding box center [276, 15] width 553 height 31
click at [12, 7] on div at bounding box center [19, 15] width 16 height 16
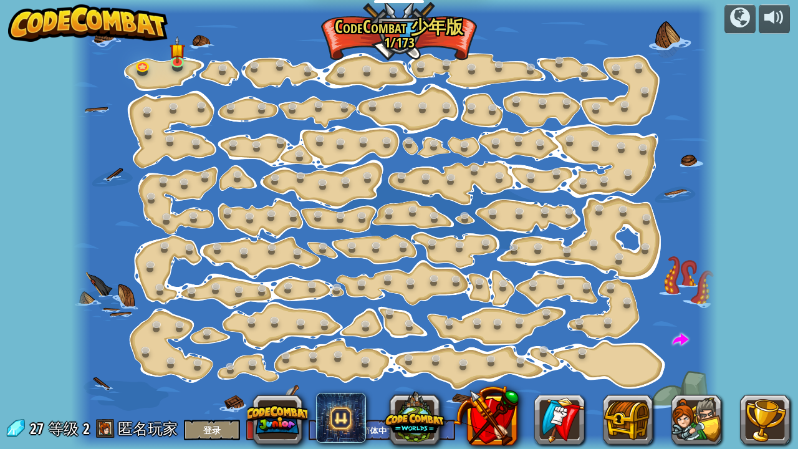
select select "zh-HANS"
